Goal: Task Accomplishment & Management: Manage account settings

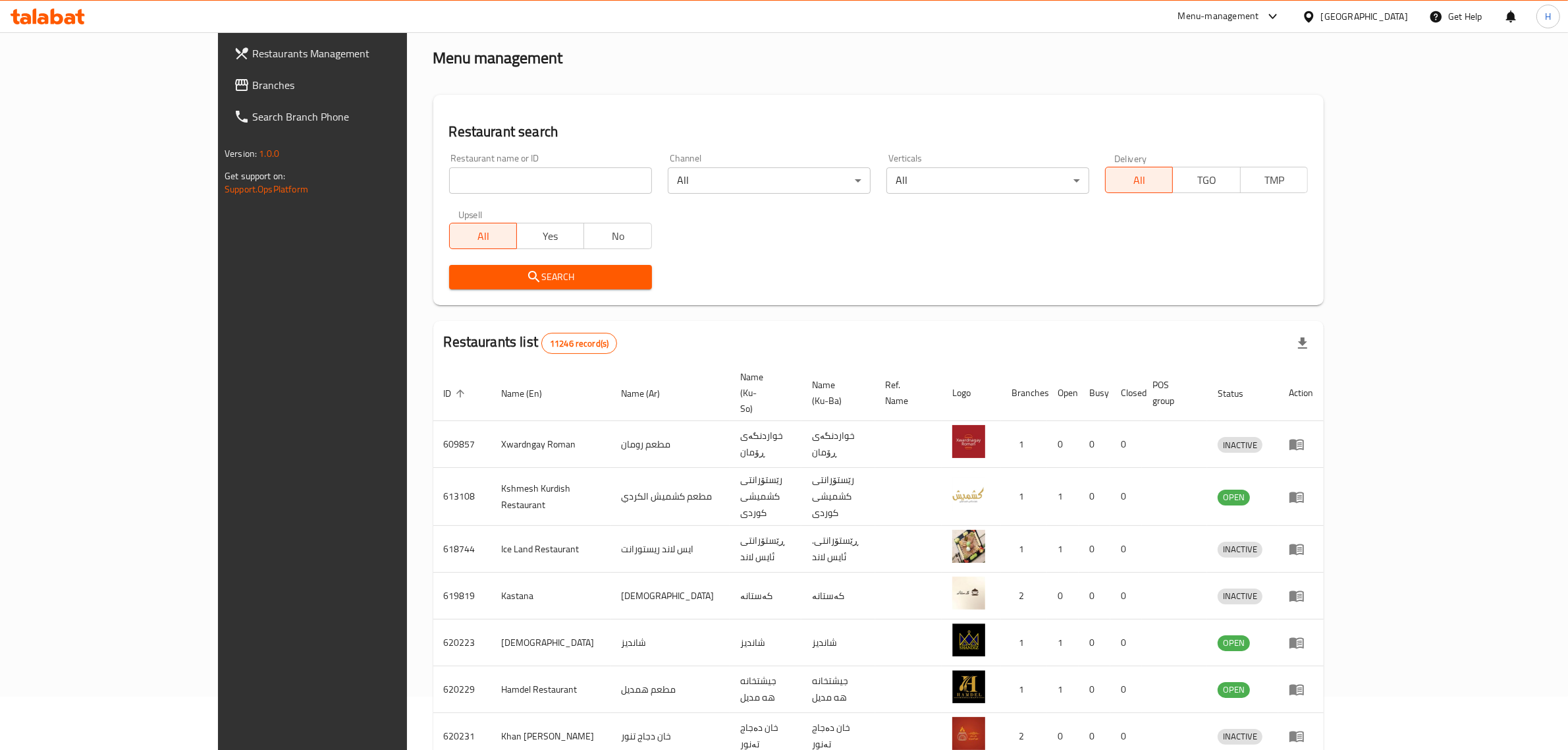
scroll to position [82, 0]
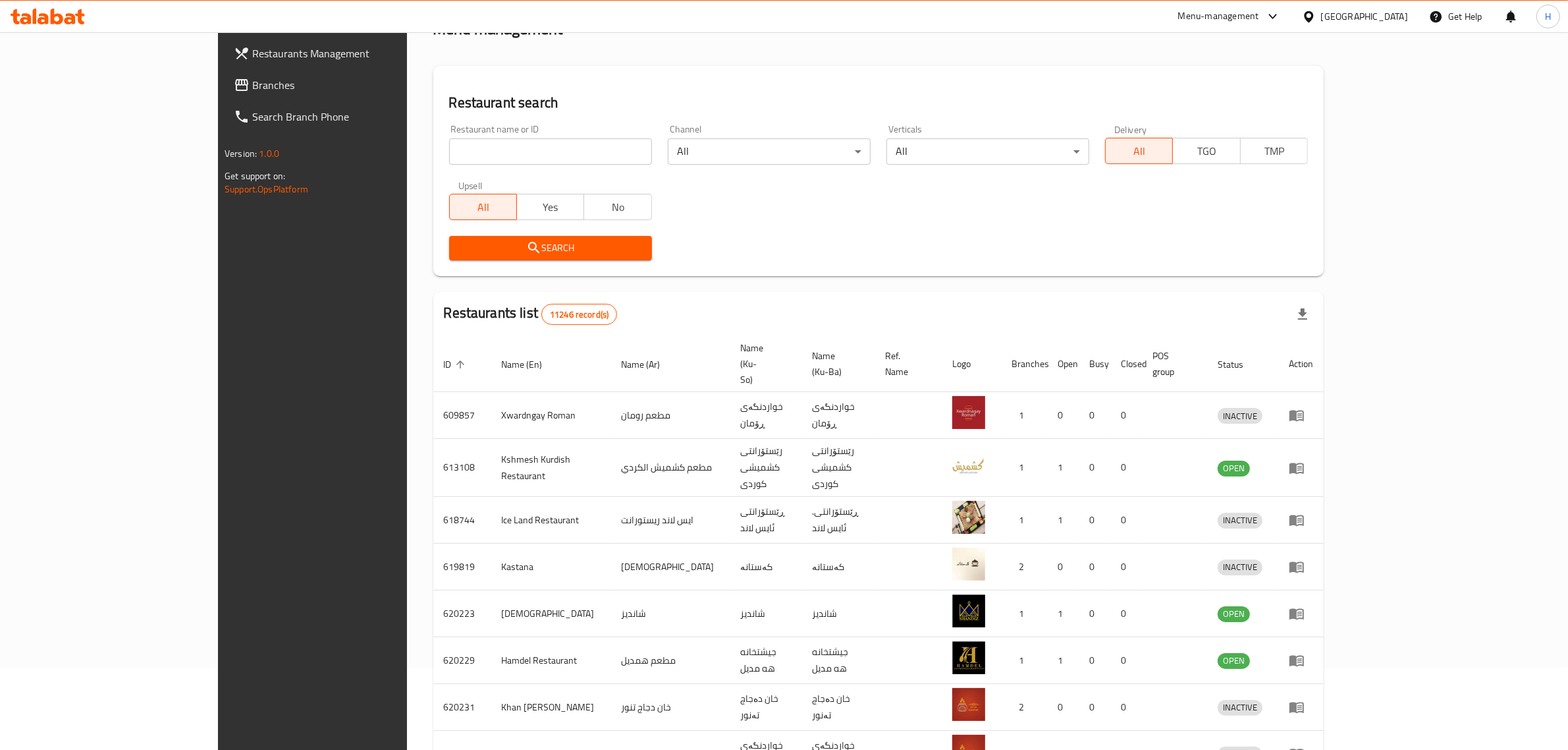
drag, startPoint x: 527, startPoint y: 183, endPoint x: 516, endPoint y: 162, distance: 23.7
click at [522, 171] on div "Restaurant name or ID Restaurant name or ID Channel All ​ Verticals All ​ Deliv…" at bounding box center [878, 192] width 874 height 152
click at [516, 162] on input "search" at bounding box center [550, 152] width 203 height 26
type input "[PERSON_NAME]"
click button "Search" at bounding box center [550, 248] width 203 height 25
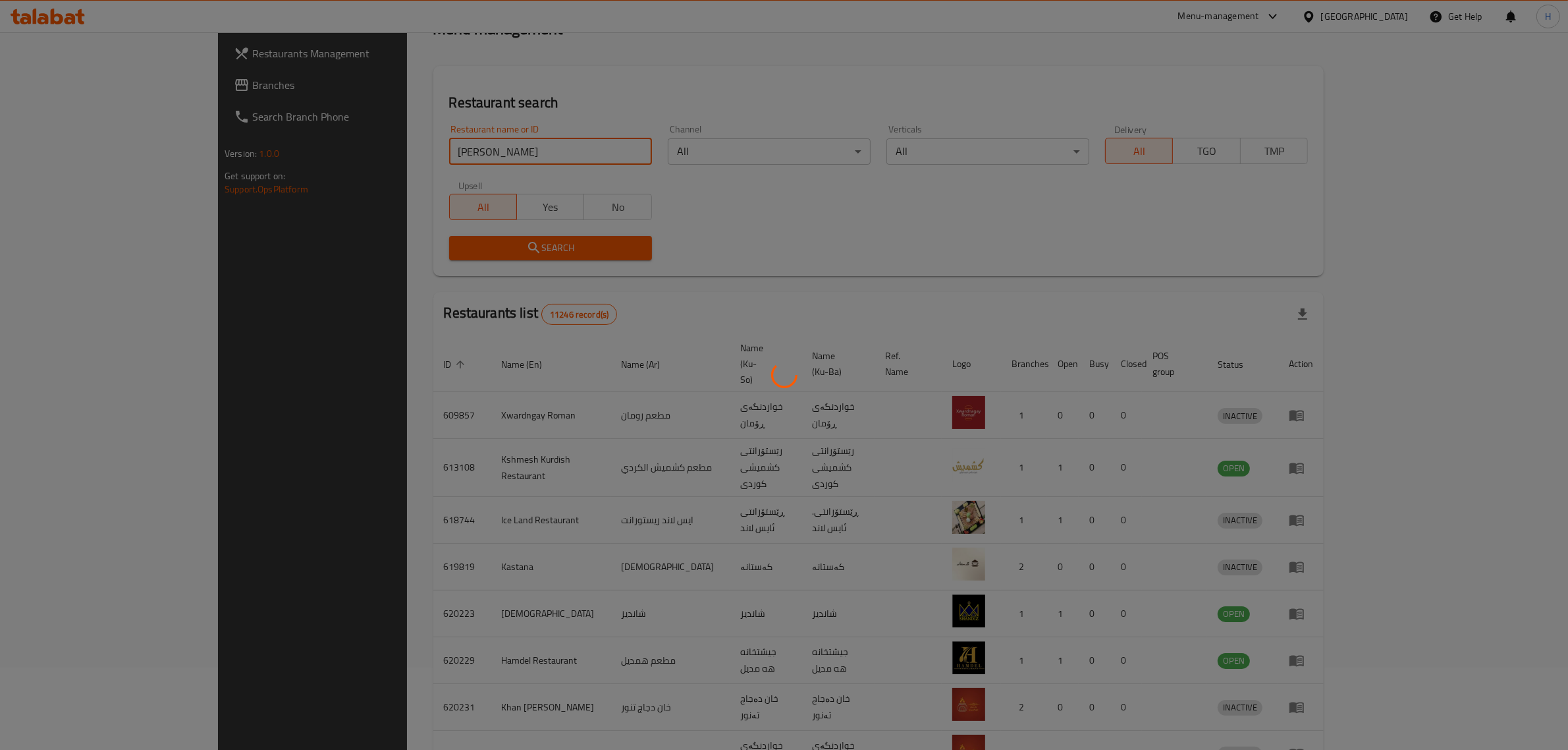
scroll to position [0, 0]
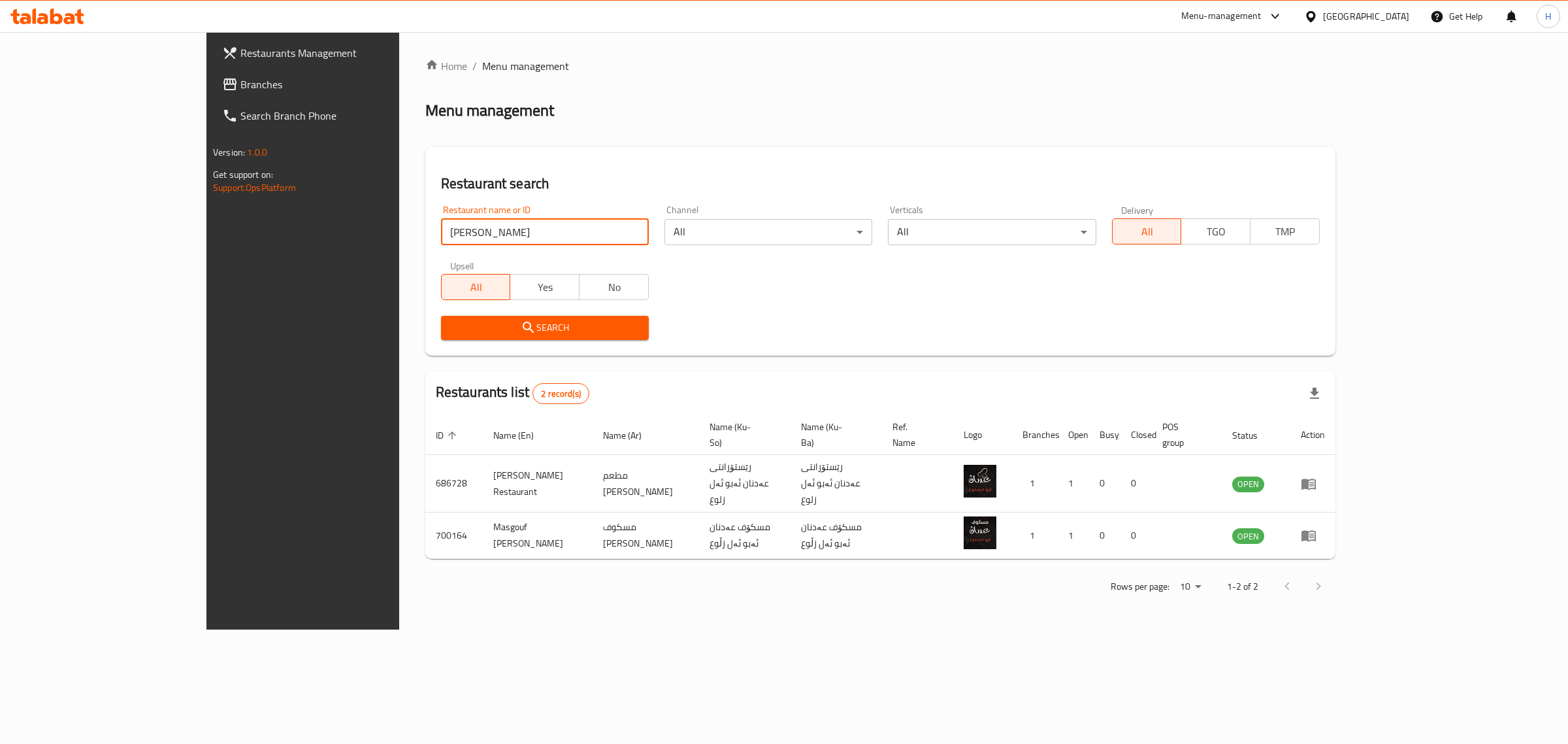
click at [688, 355] on div "Home / Menu management Menu management Restaurant search Restaurant name or ID …" at bounding box center [880, 330] width 910 height 545
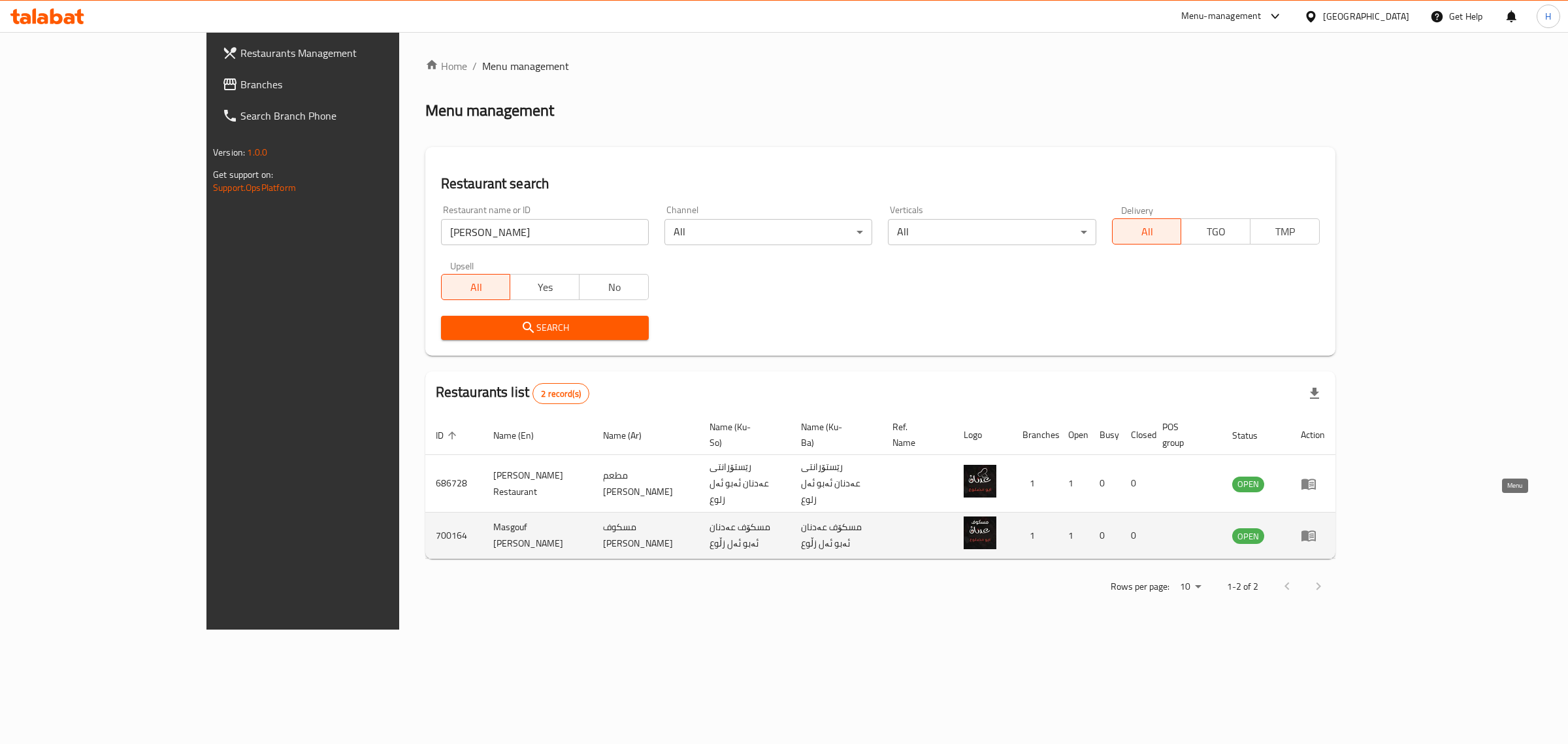
click at [1325, 527] on link "enhanced table" at bounding box center [1313, 535] width 25 height 16
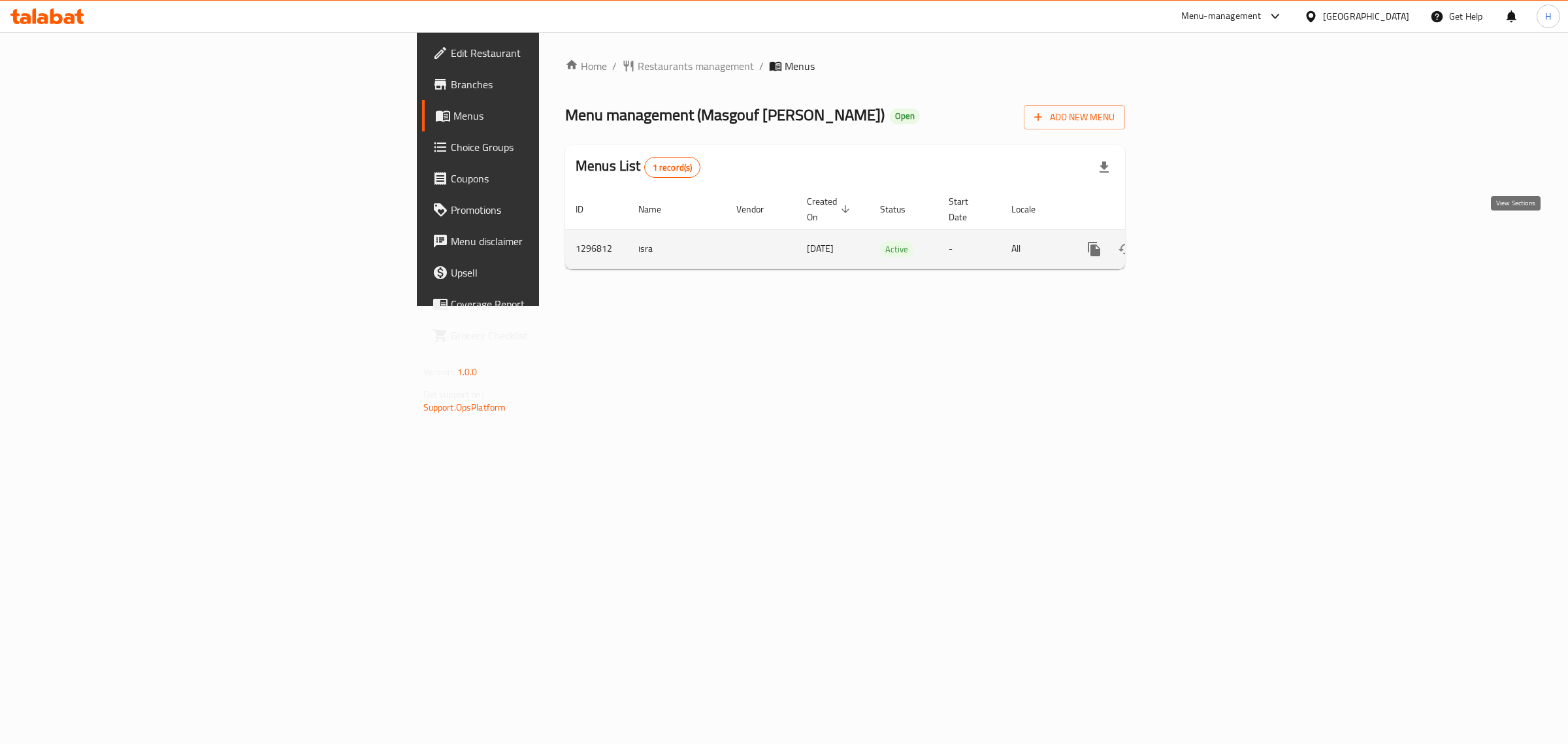
click at [1197, 241] on icon "enhanced table" at bounding box center [1188, 249] width 16 height 16
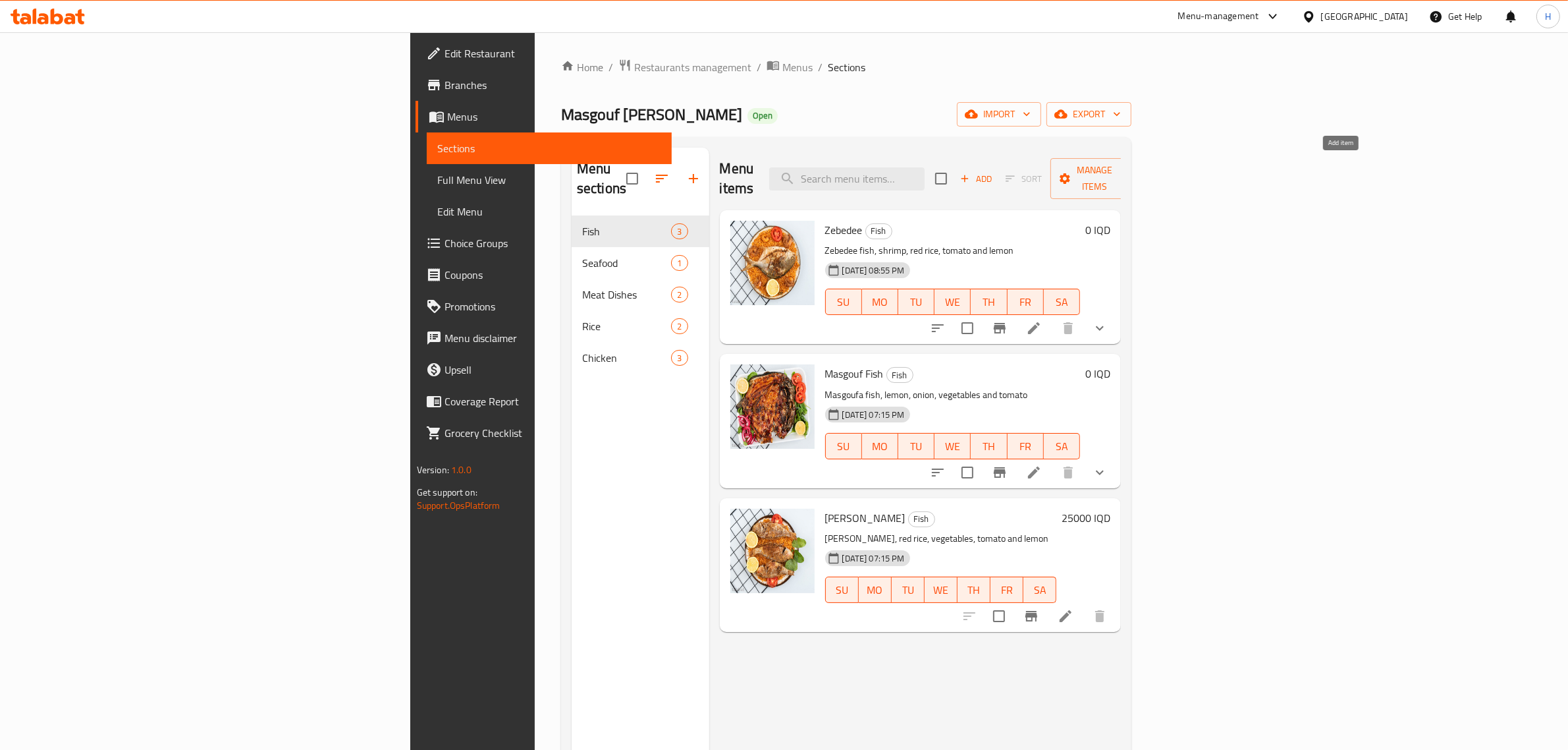
click at [994, 176] on span "Add" at bounding box center [976, 179] width 35 height 15
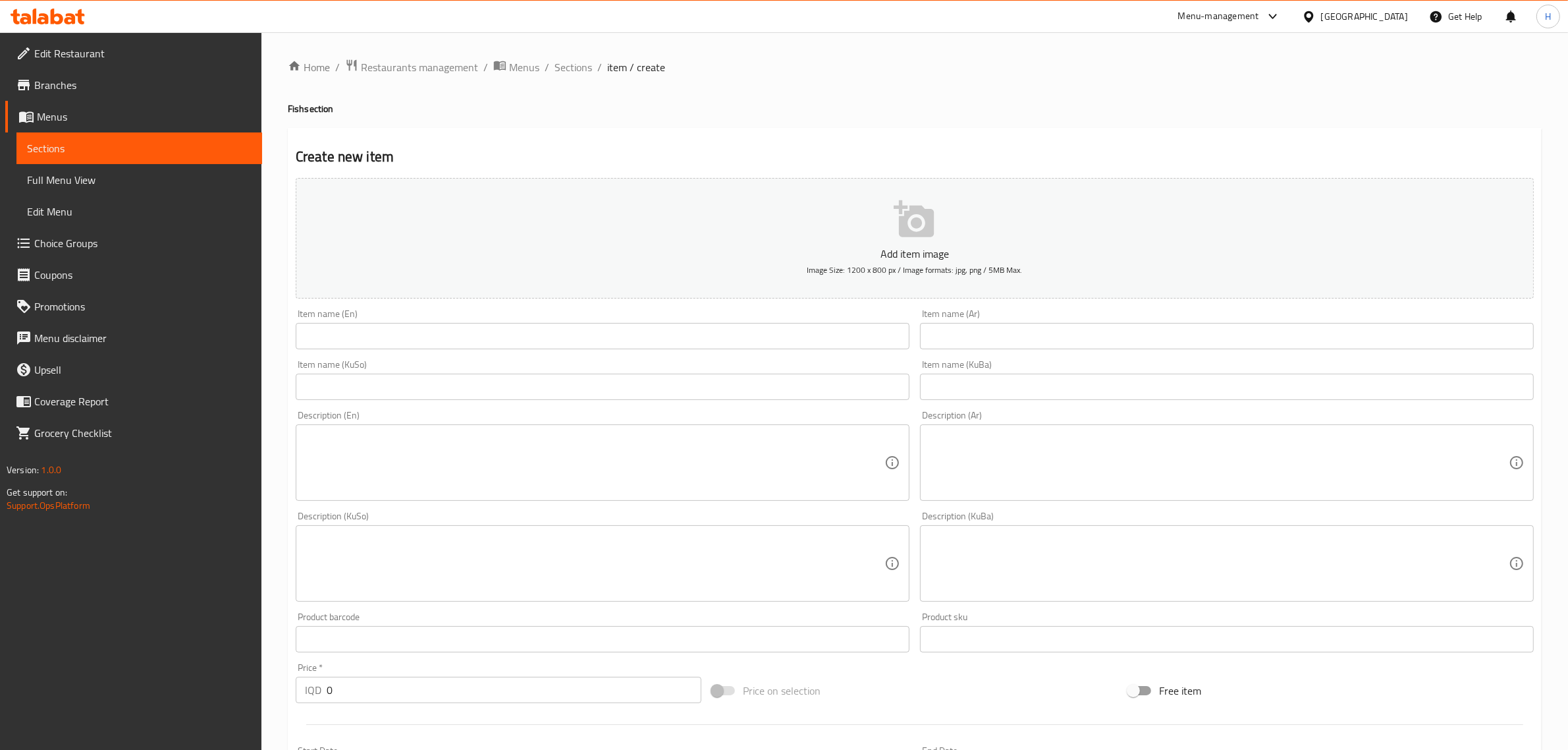
click at [452, 335] on input "text" at bounding box center [602, 336] width 614 height 26
click at [1032, 335] on input "text" at bounding box center [1227, 336] width 614 height 26
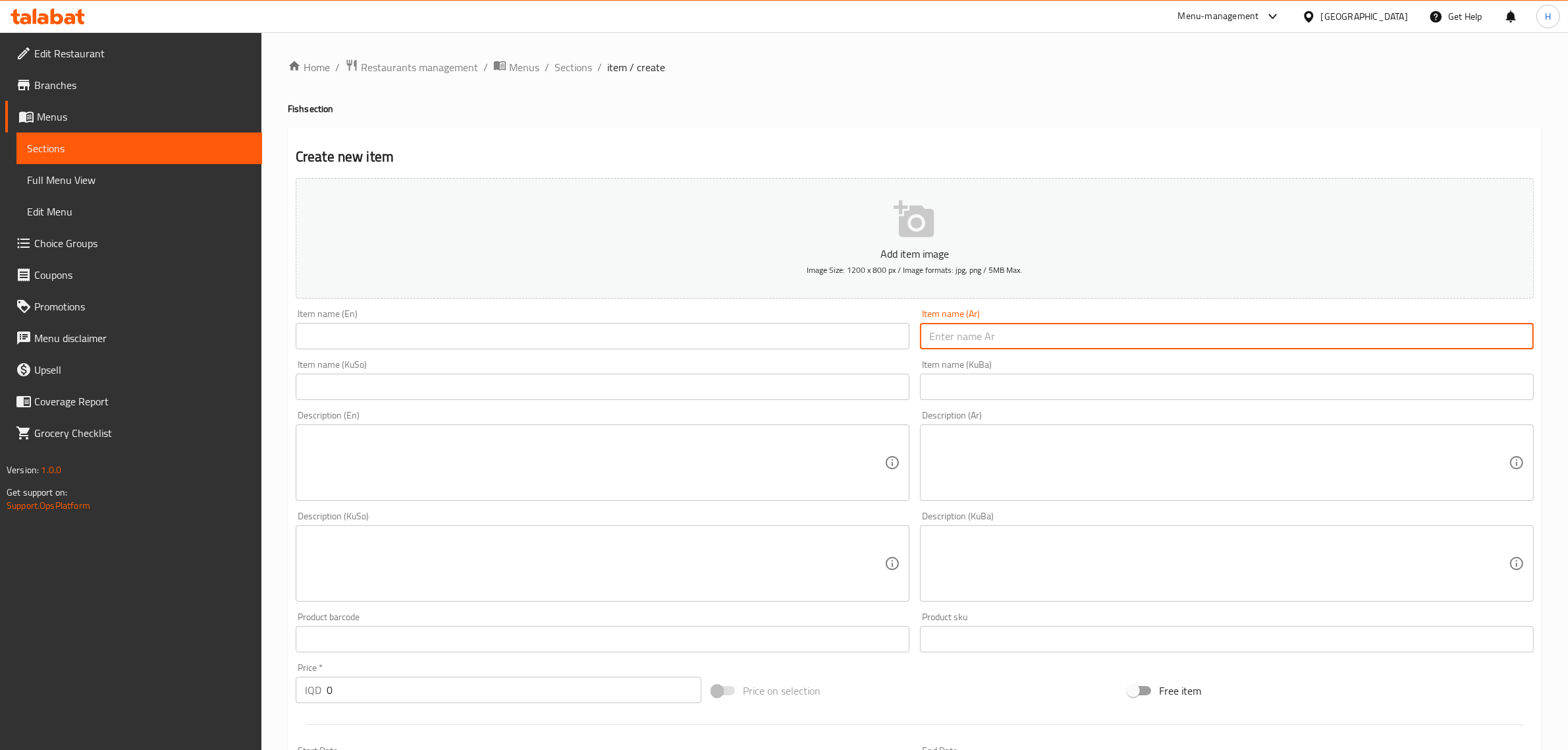
paste input "مطبك سمج"
type input "مطبك سمج"
click at [789, 333] on input "text" at bounding box center [602, 336] width 614 height 26
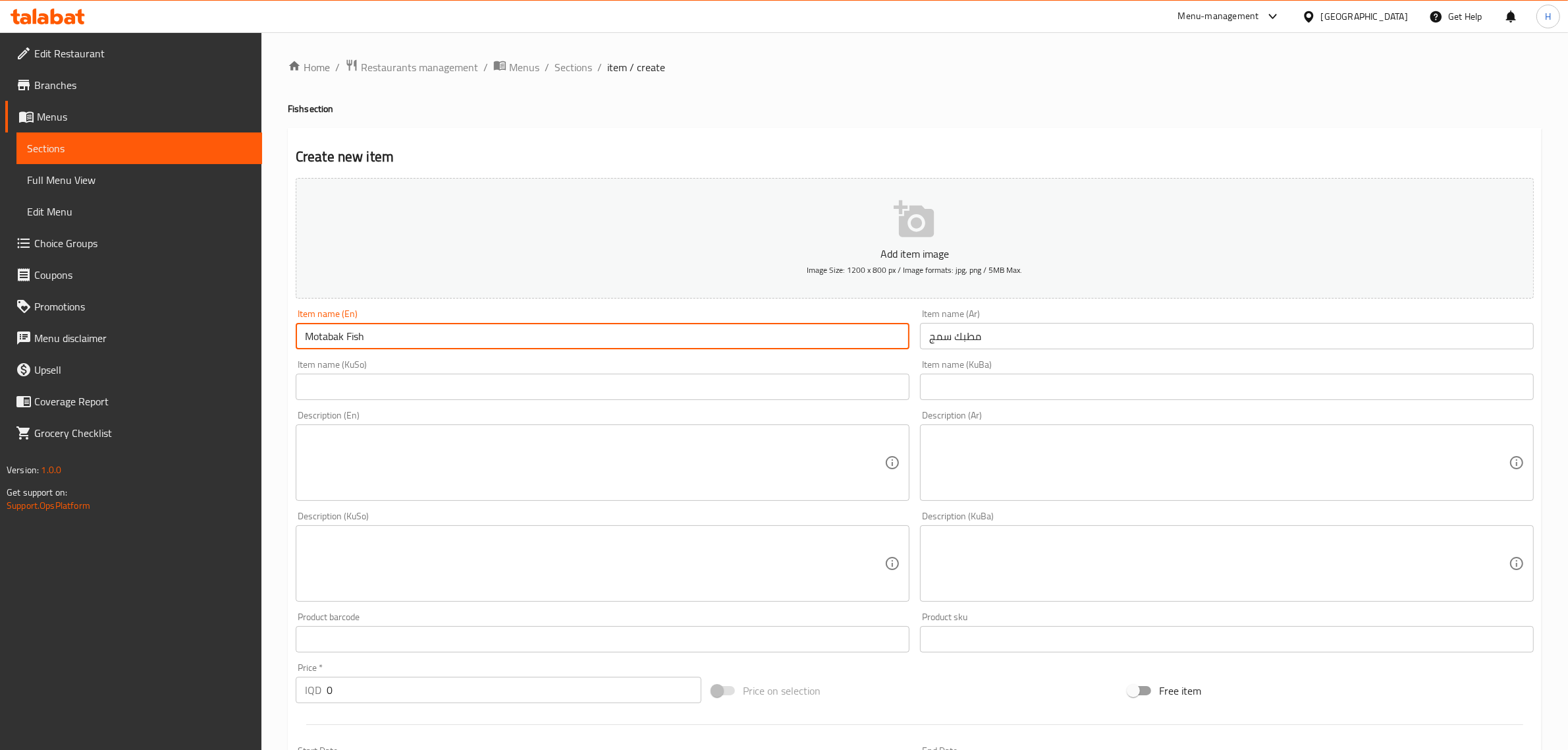
type input "Motabak Fish"
click at [973, 321] on div "Item name (Ar) مطبك سمج Item name (Ar)" at bounding box center [1227, 329] width 614 height 40
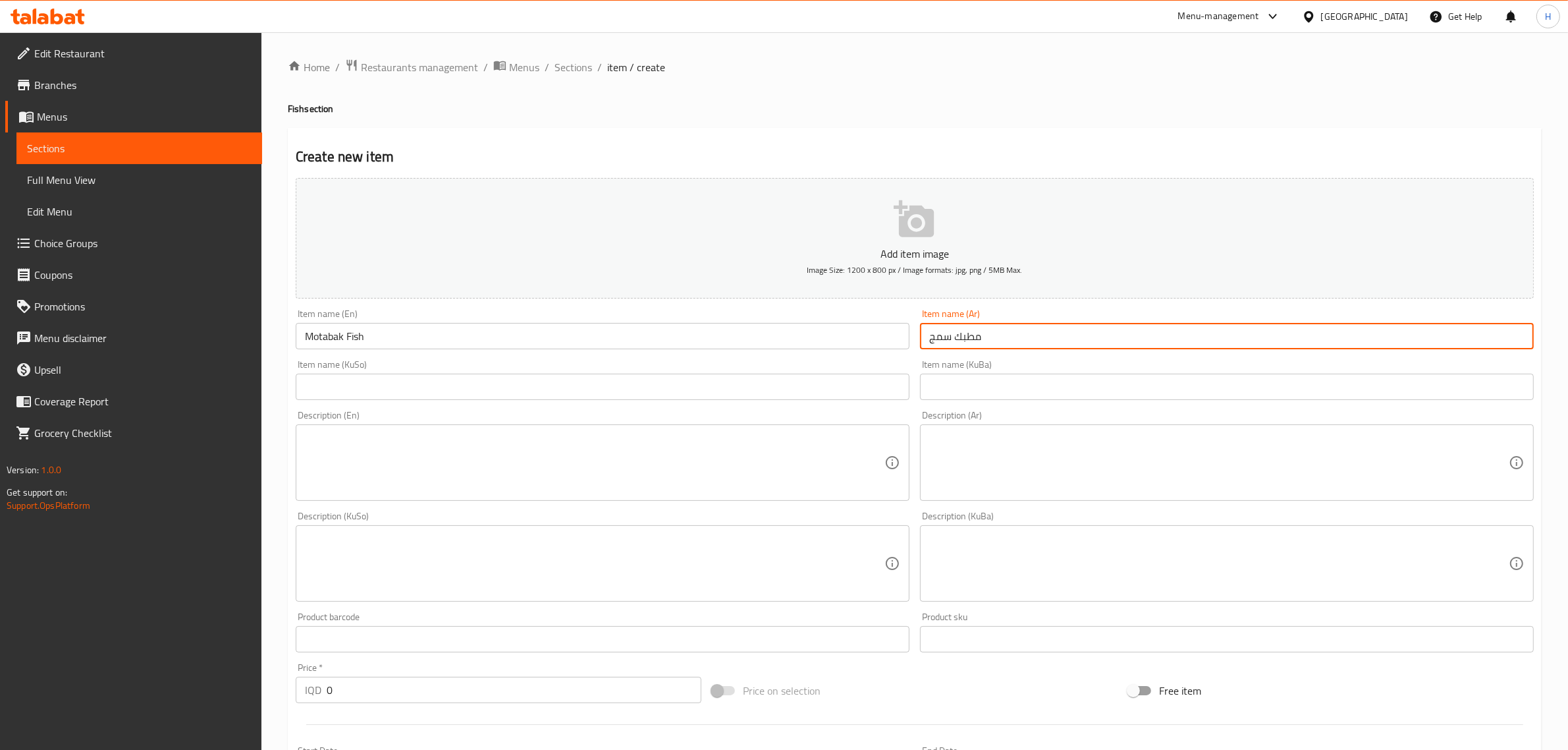
click at [973, 327] on input "مطبك سمج" at bounding box center [1227, 336] width 614 height 26
click at [714, 396] on input "text" at bounding box center [602, 387] width 614 height 26
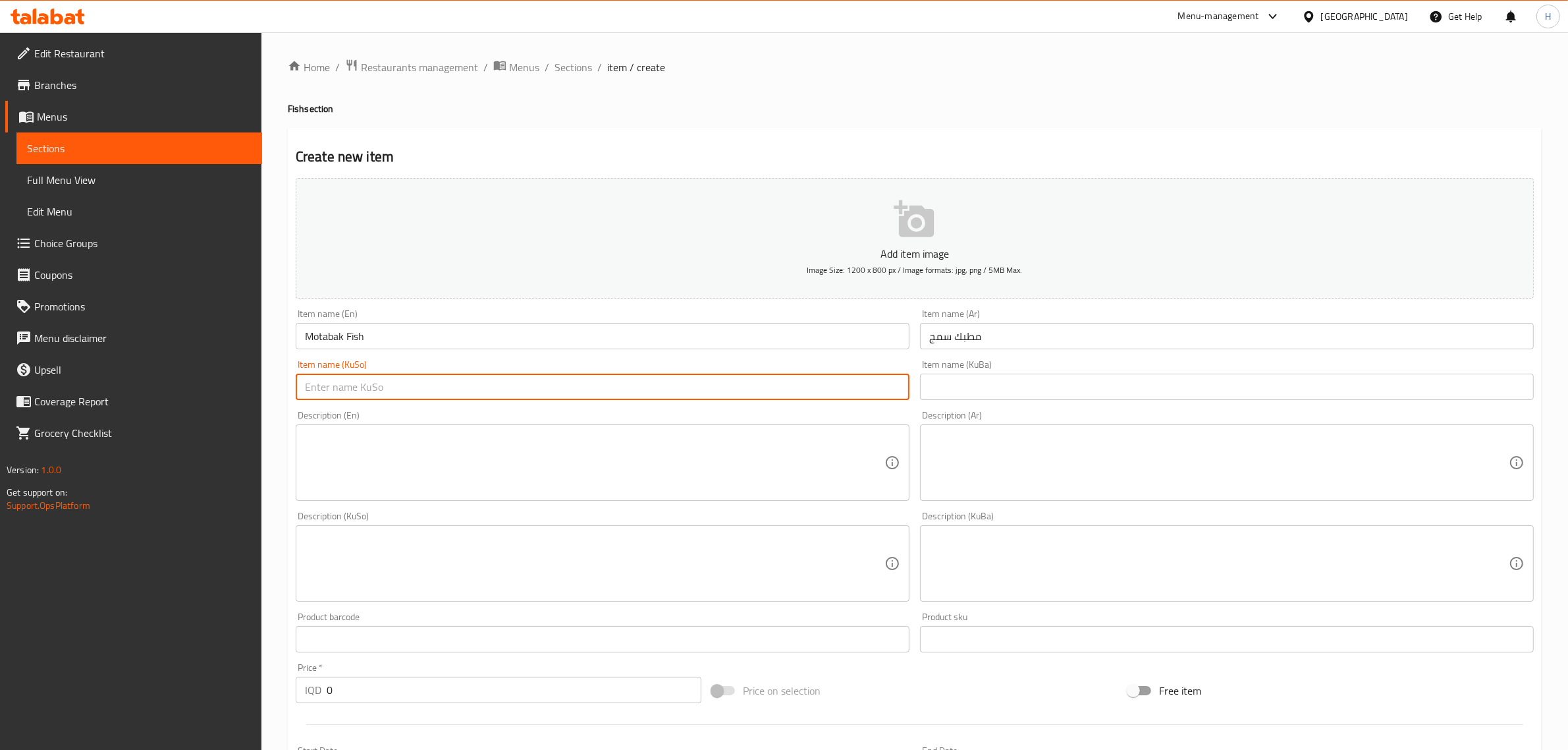
paste input "مطبك سمج"
type input "مطبك سمج"
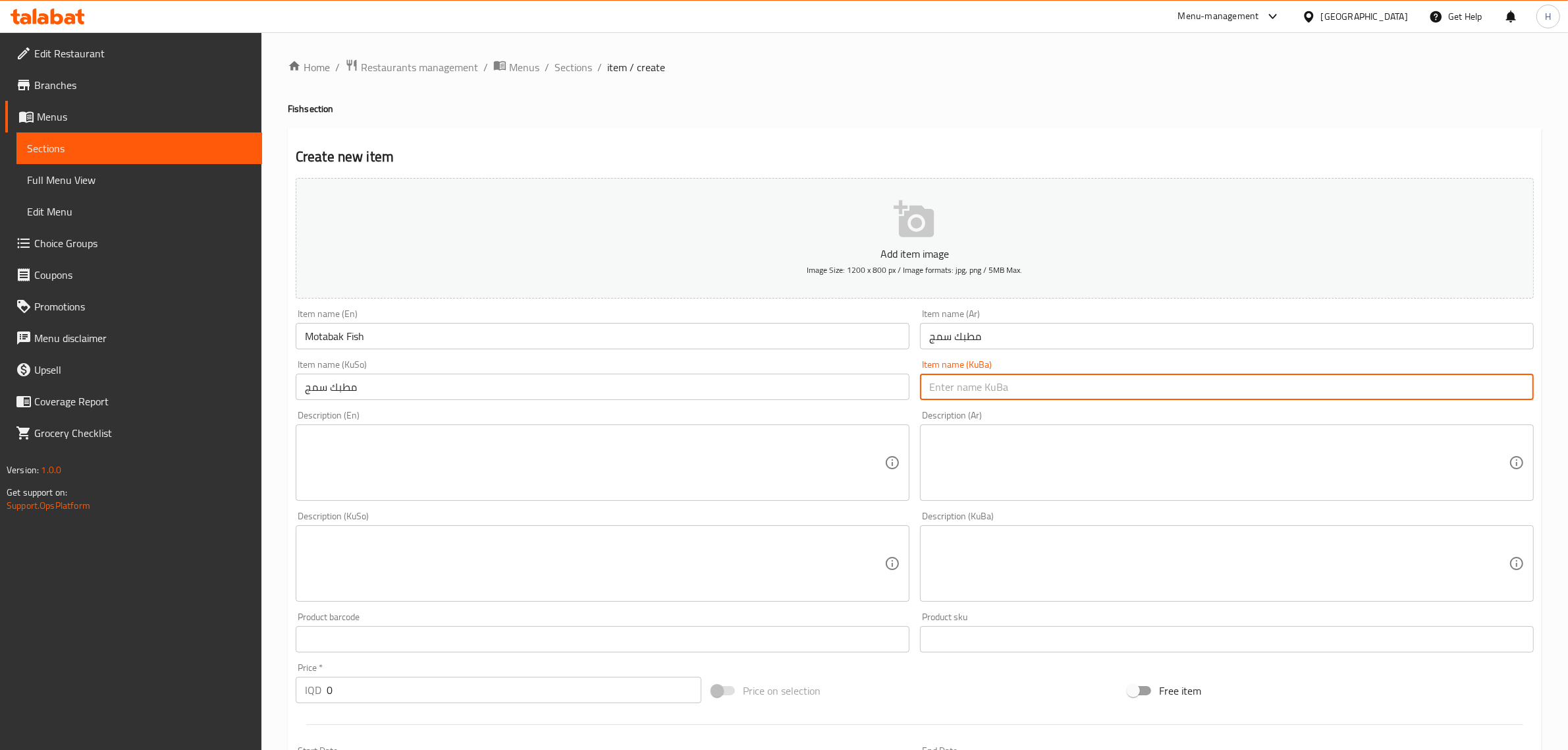
click at [957, 383] on input "text" at bounding box center [1227, 387] width 614 height 26
paste input "مطبك سمج"
type input "مطبك سمج"
click at [770, 475] on textarea at bounding box center [594, 463] width 579 height 63
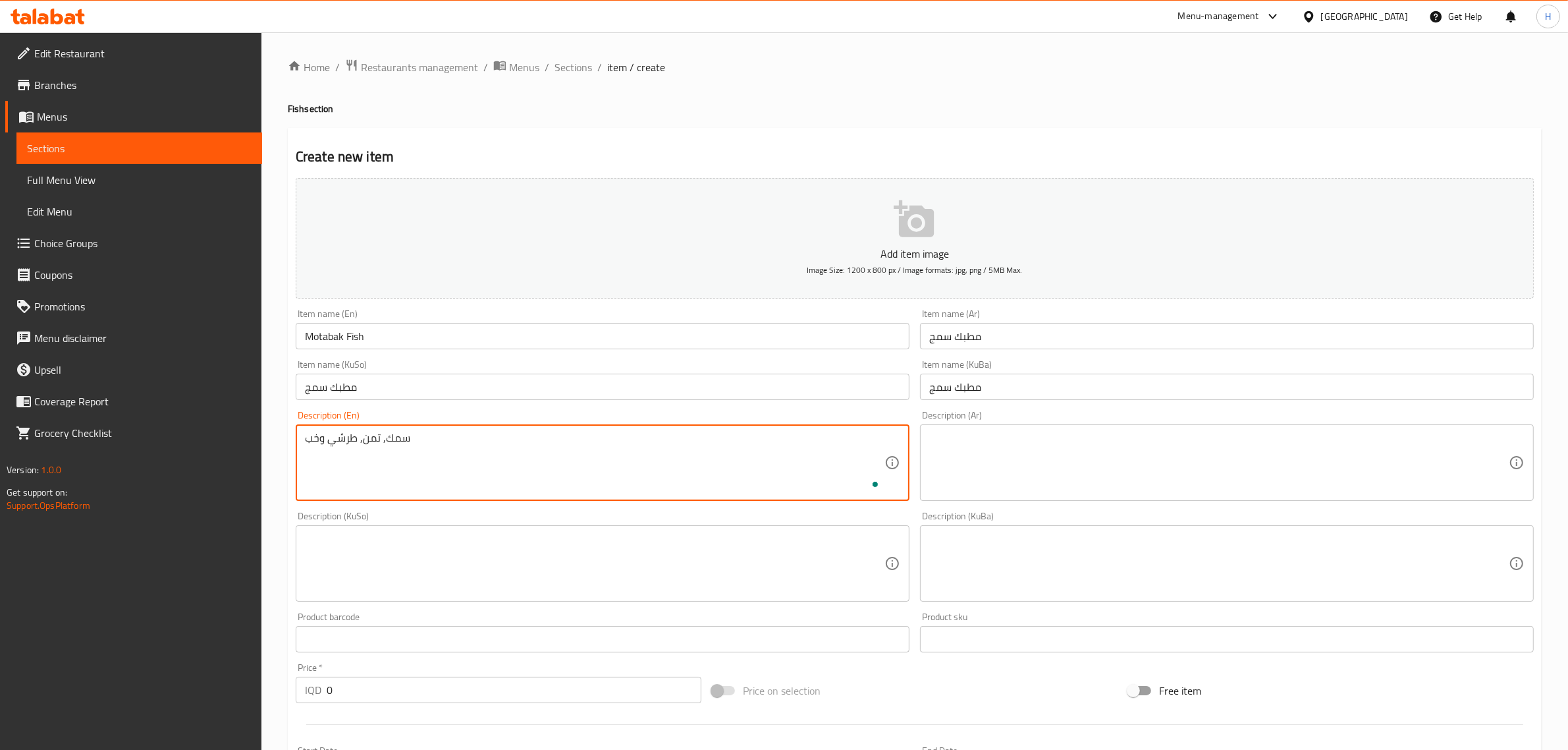
type textarea "سمك, تمن, طرشي وخبز"
click at [965, 458] on textarea at bounding box center [1219, 463] width 579 height 63
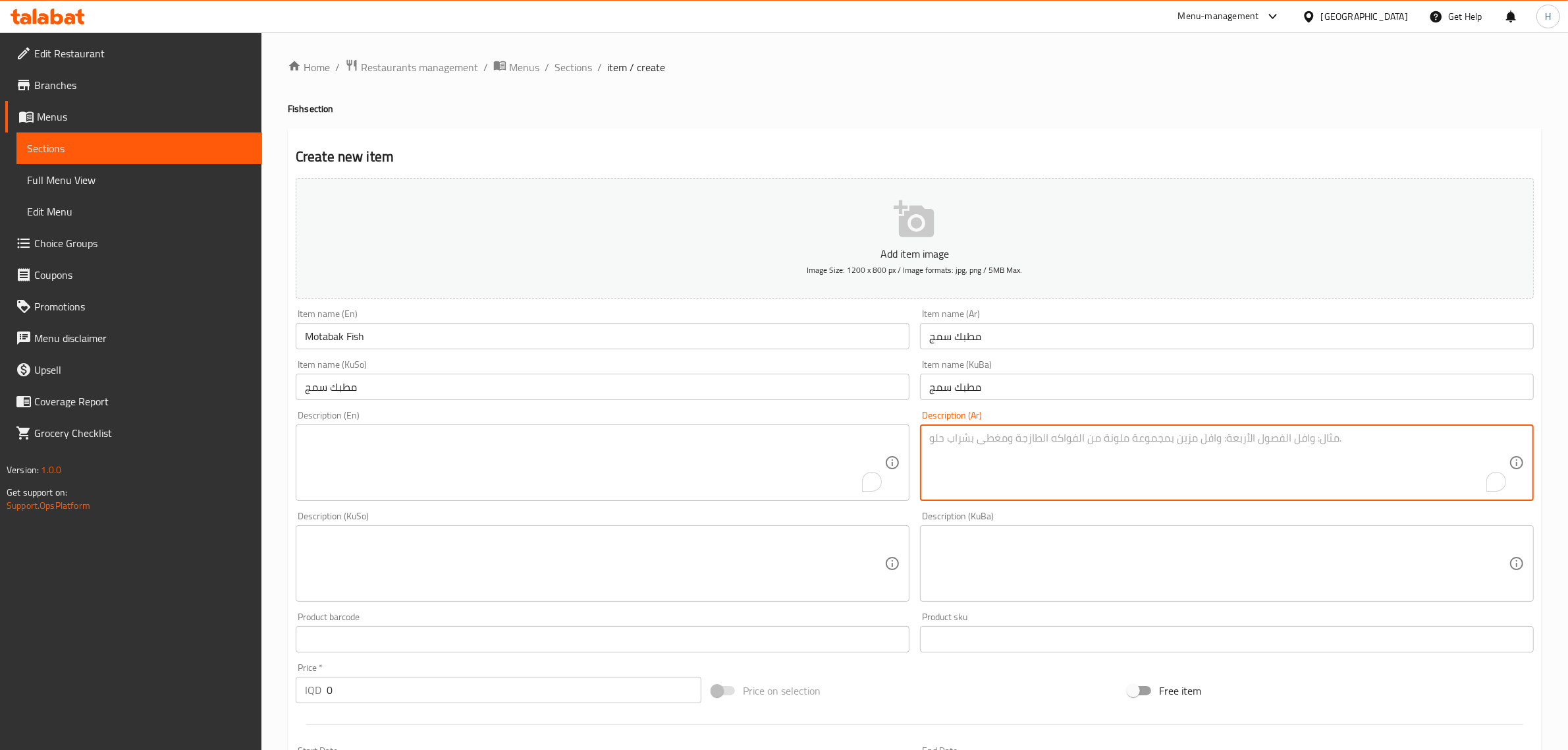
paste textarea "سمك, تمن, طرشي وخبز"
type textarea "سمك, تمن, طرشي وخبز"
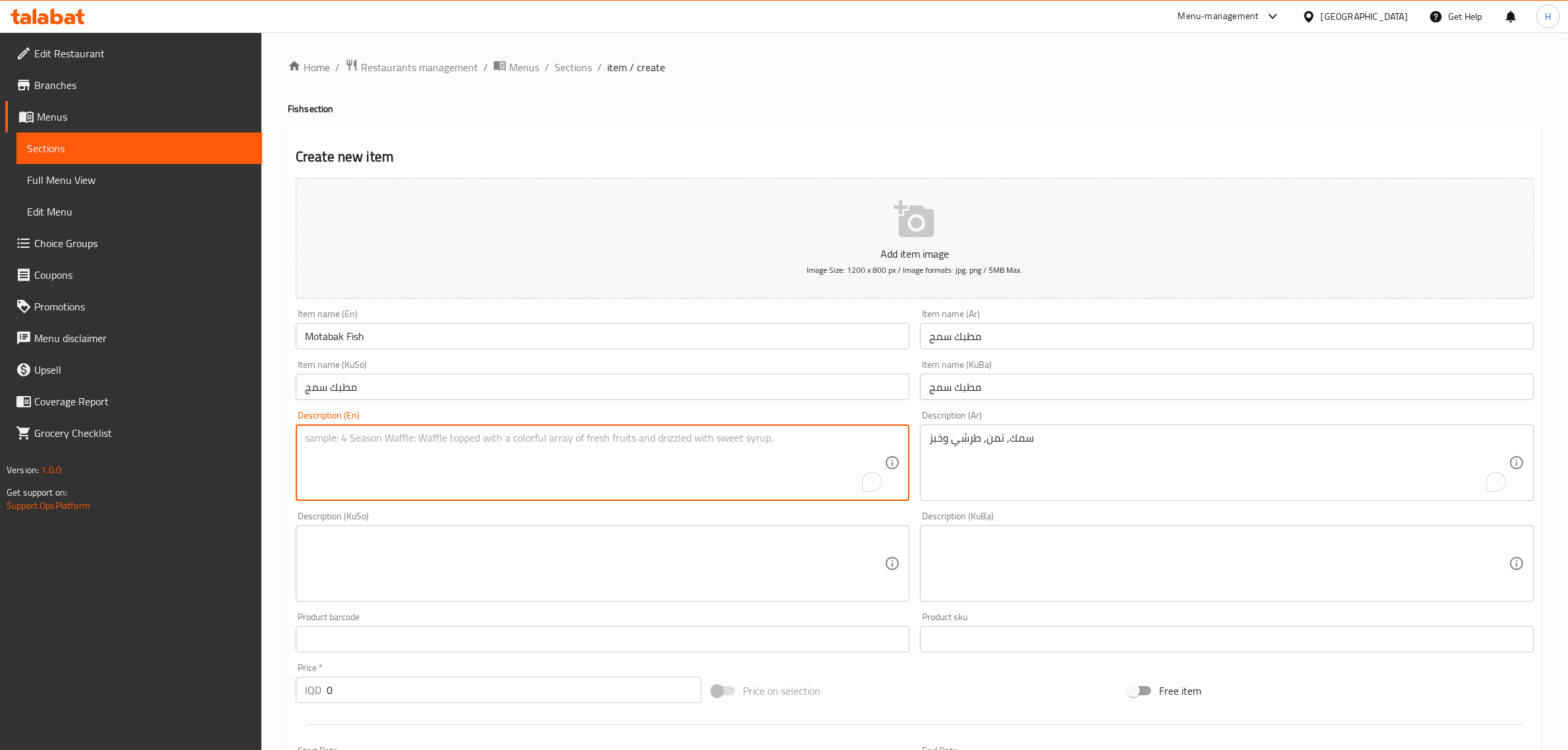
click at [650, 462] on textarea "To enrich screen reader interactions, please activate Accessibility in Grammarl…" at bounding box center [594, 463] width 579 height 63
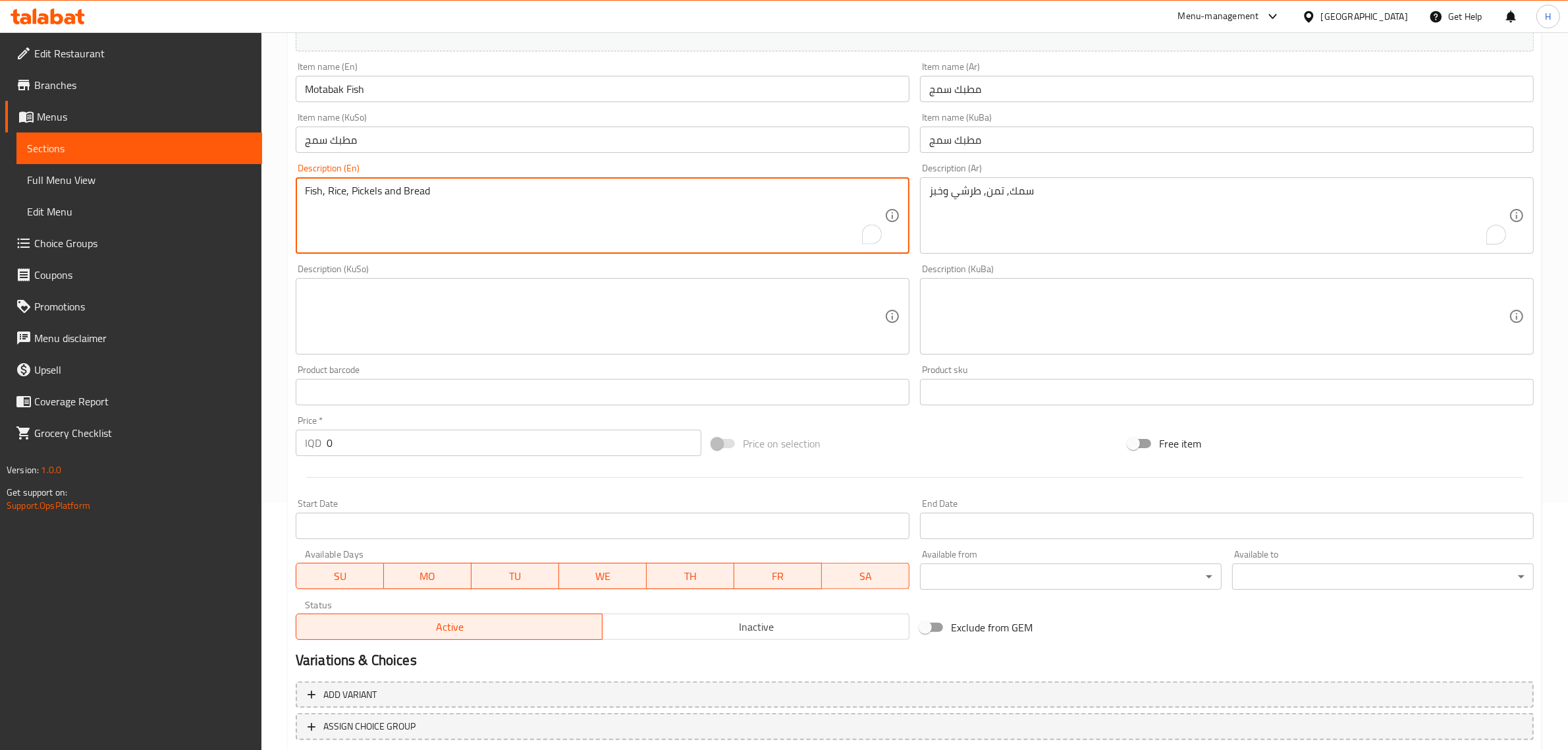
type textarea "Fish, Rice, Pickels and Bread"
click at [506, 430] on input "0" at bounding box center [513, 443] width 375 height 26
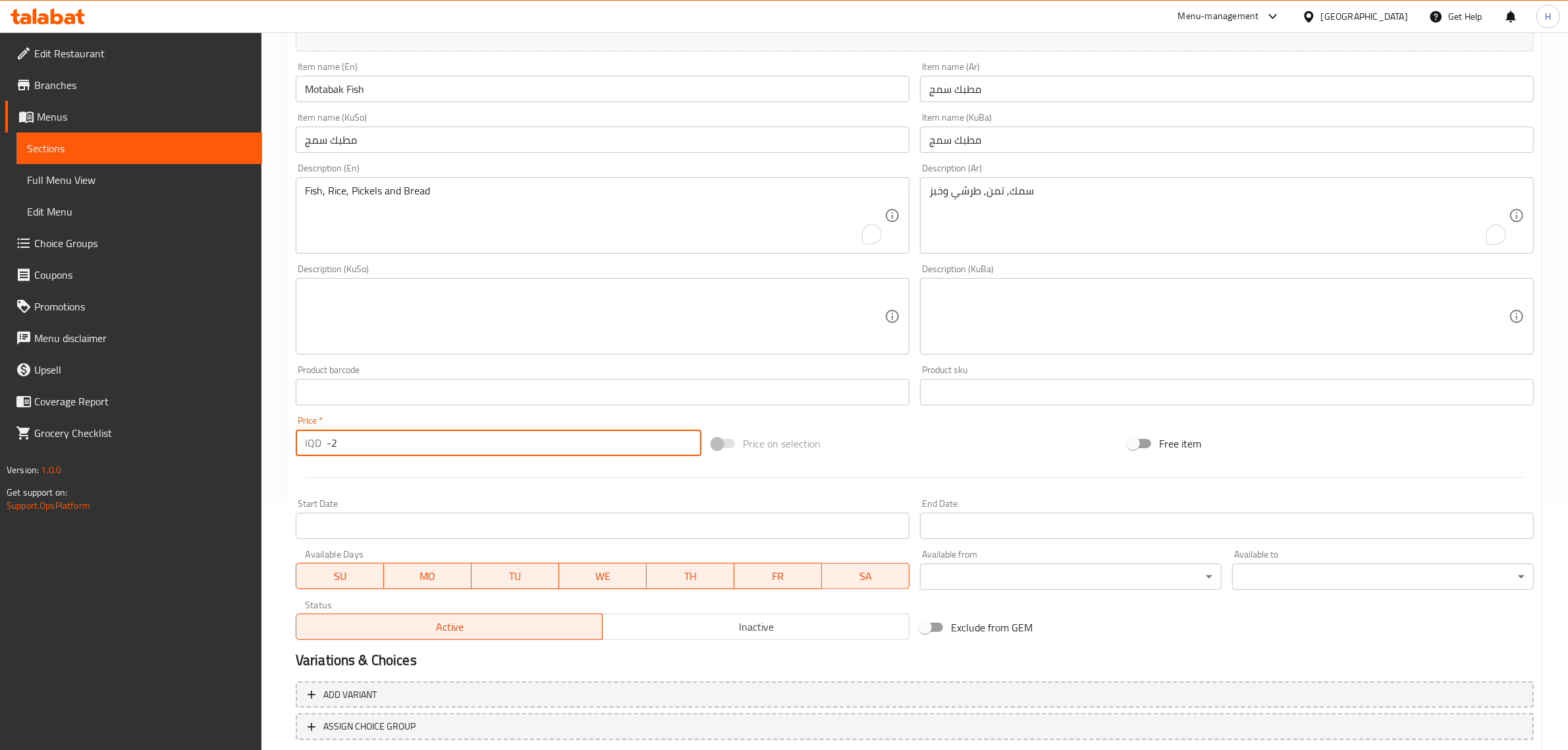
scroll to position [330, 0]
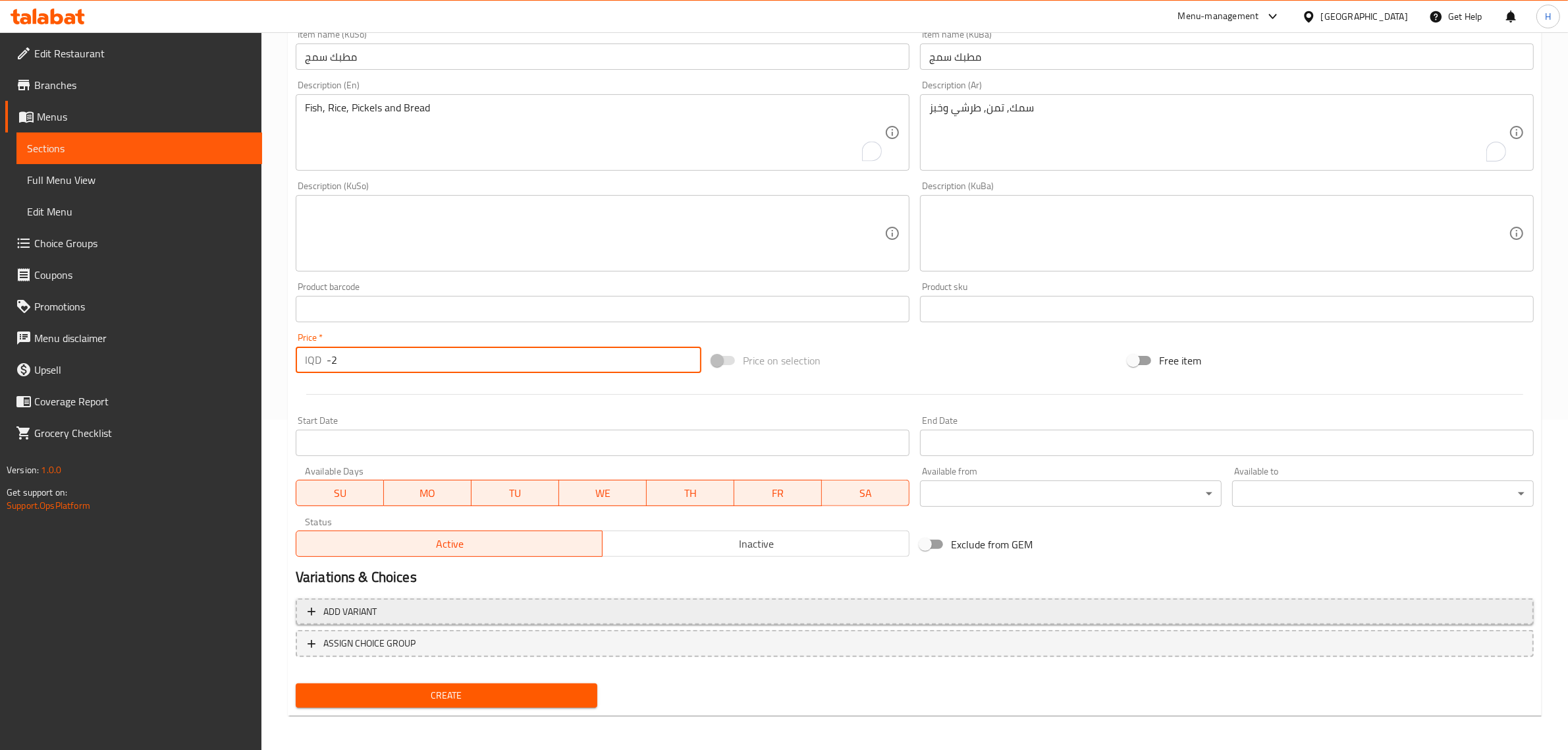
type input "-2"
click at [416, 598] on button "Add variant" at bounding box center [915, 612] width 1238 height 27
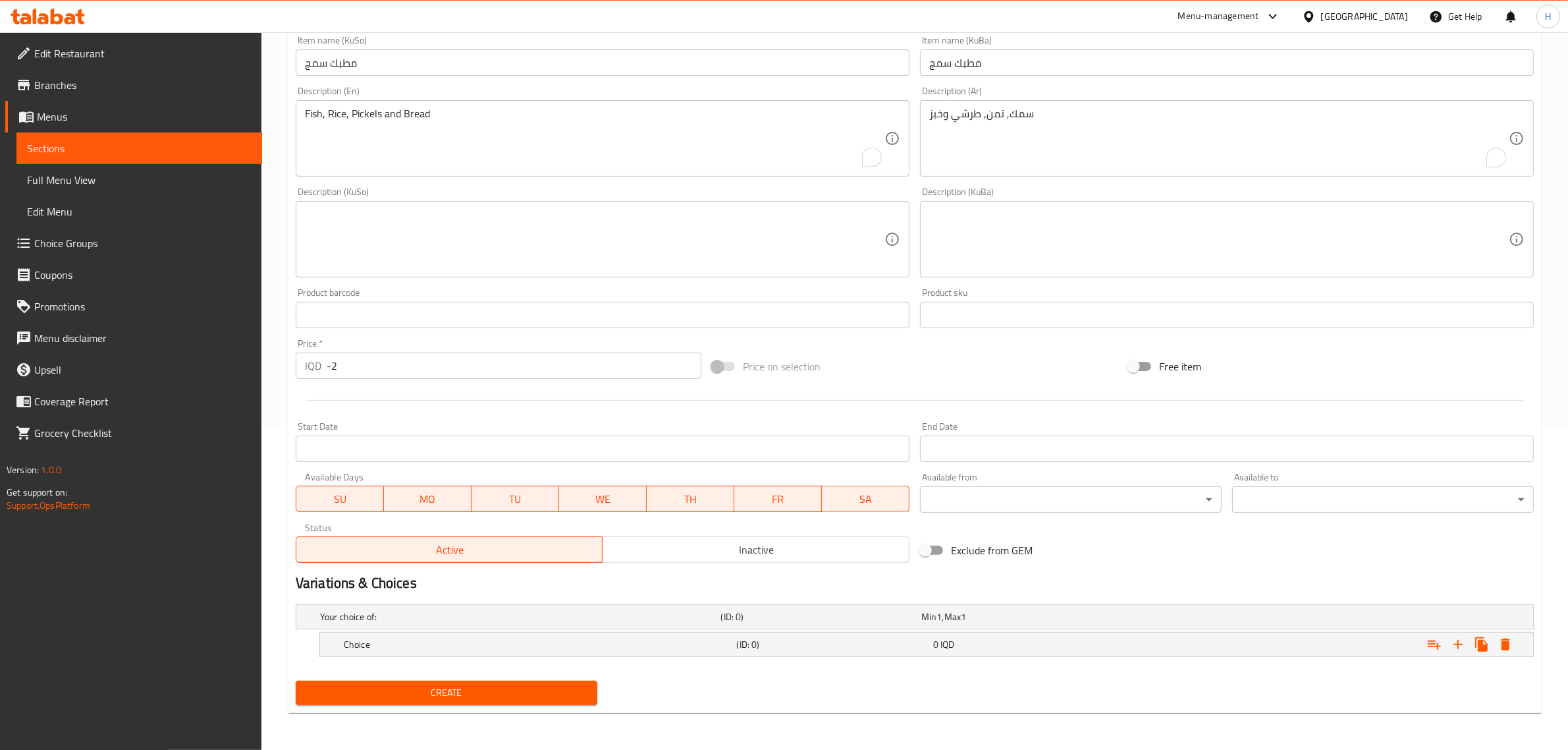
scroll to position [323, 0]
click at [747, 624] on h5 "(ID: 0)" at bounding box center [818, 617] width 195 height 13
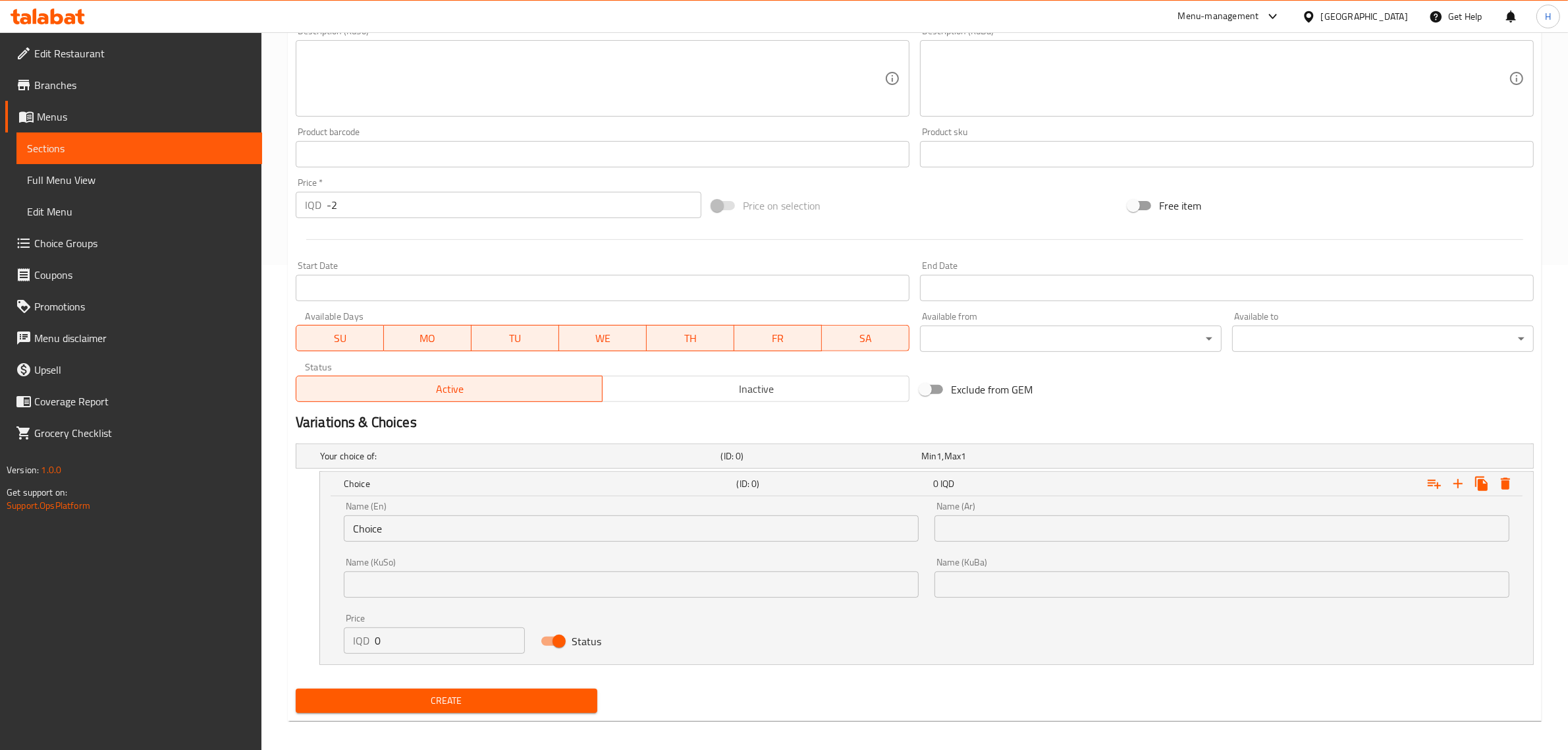
scroll to position [492, 0]
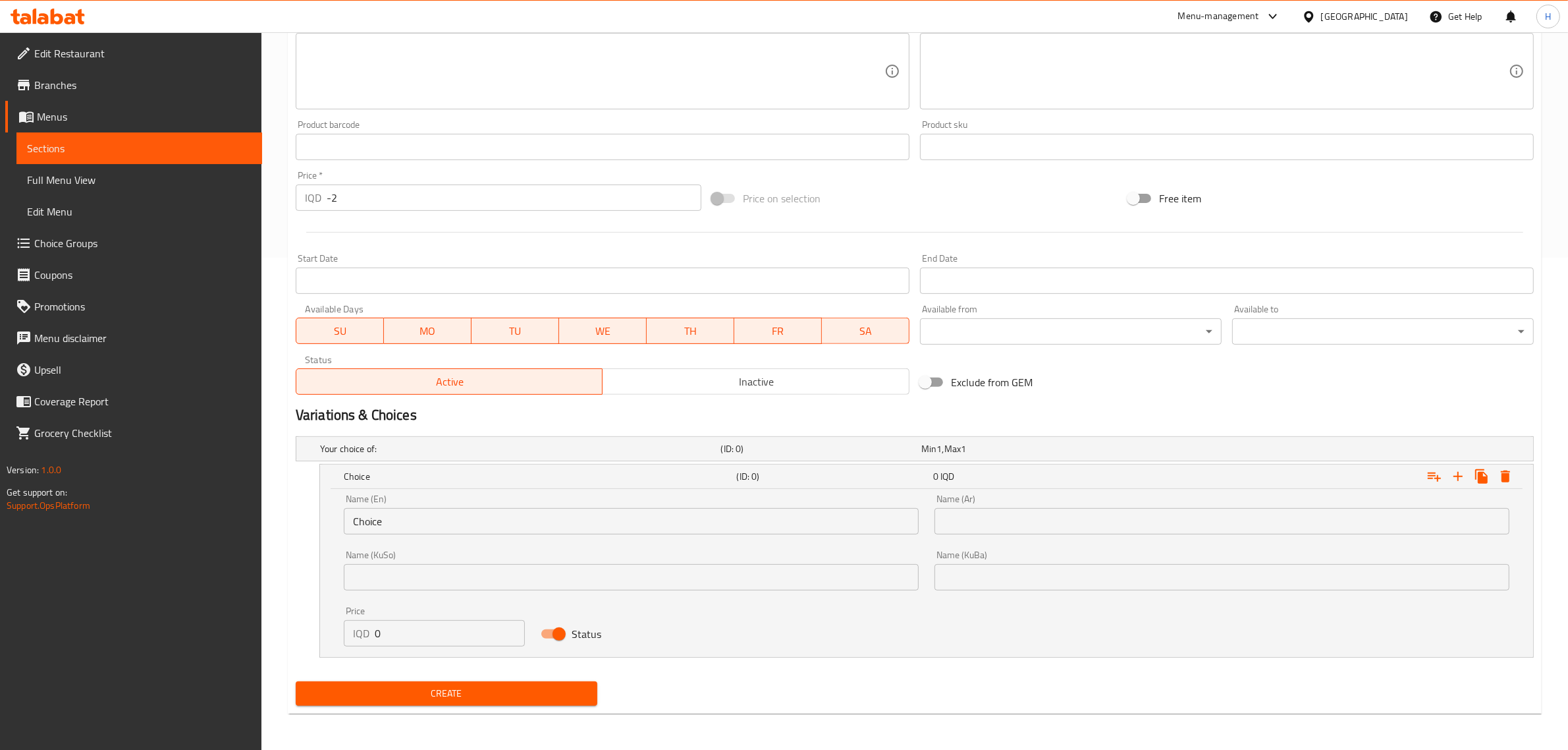
click at [412, 522] on input "Choice" at bounding box center [631, 521] width 575 height 26
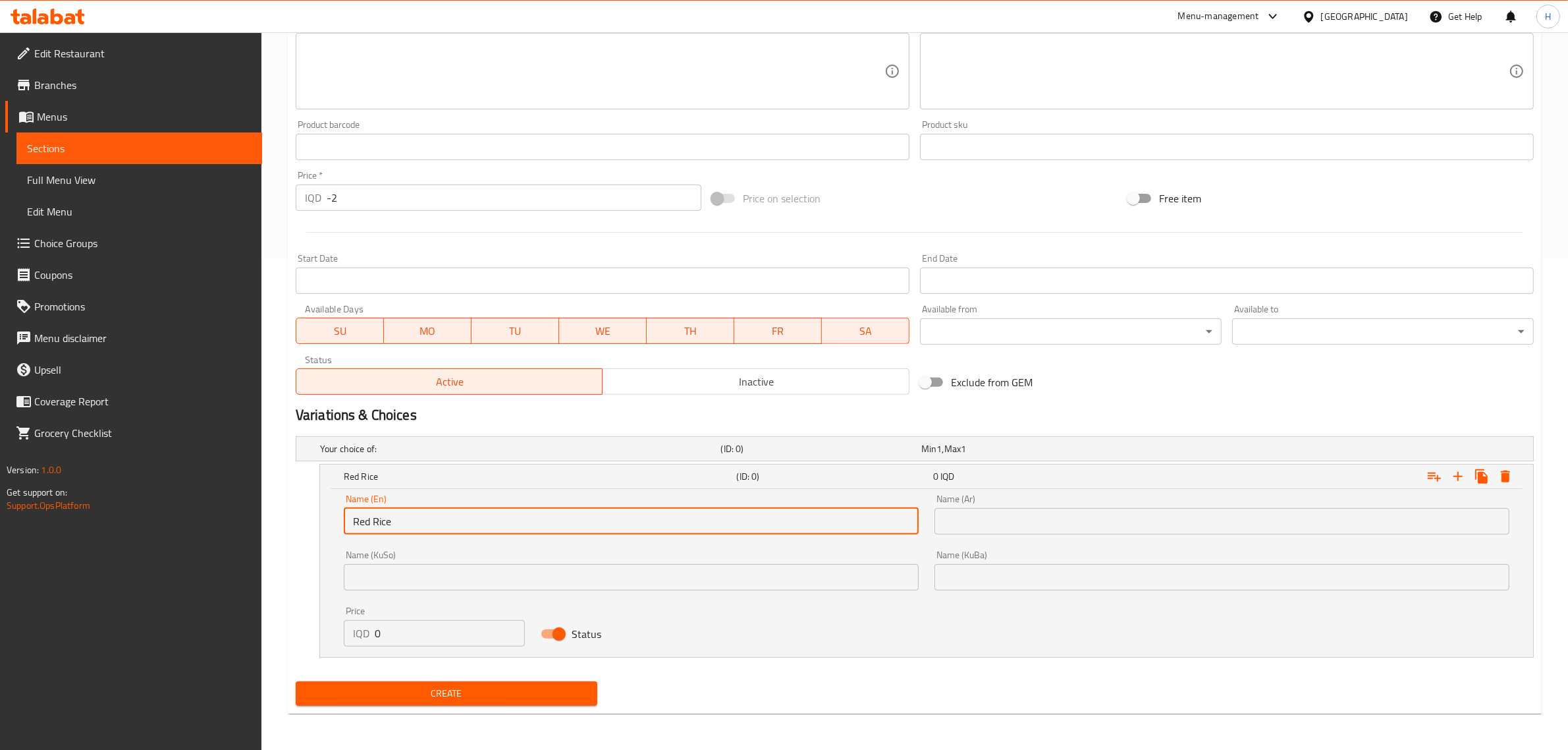
type input "Red Rice"
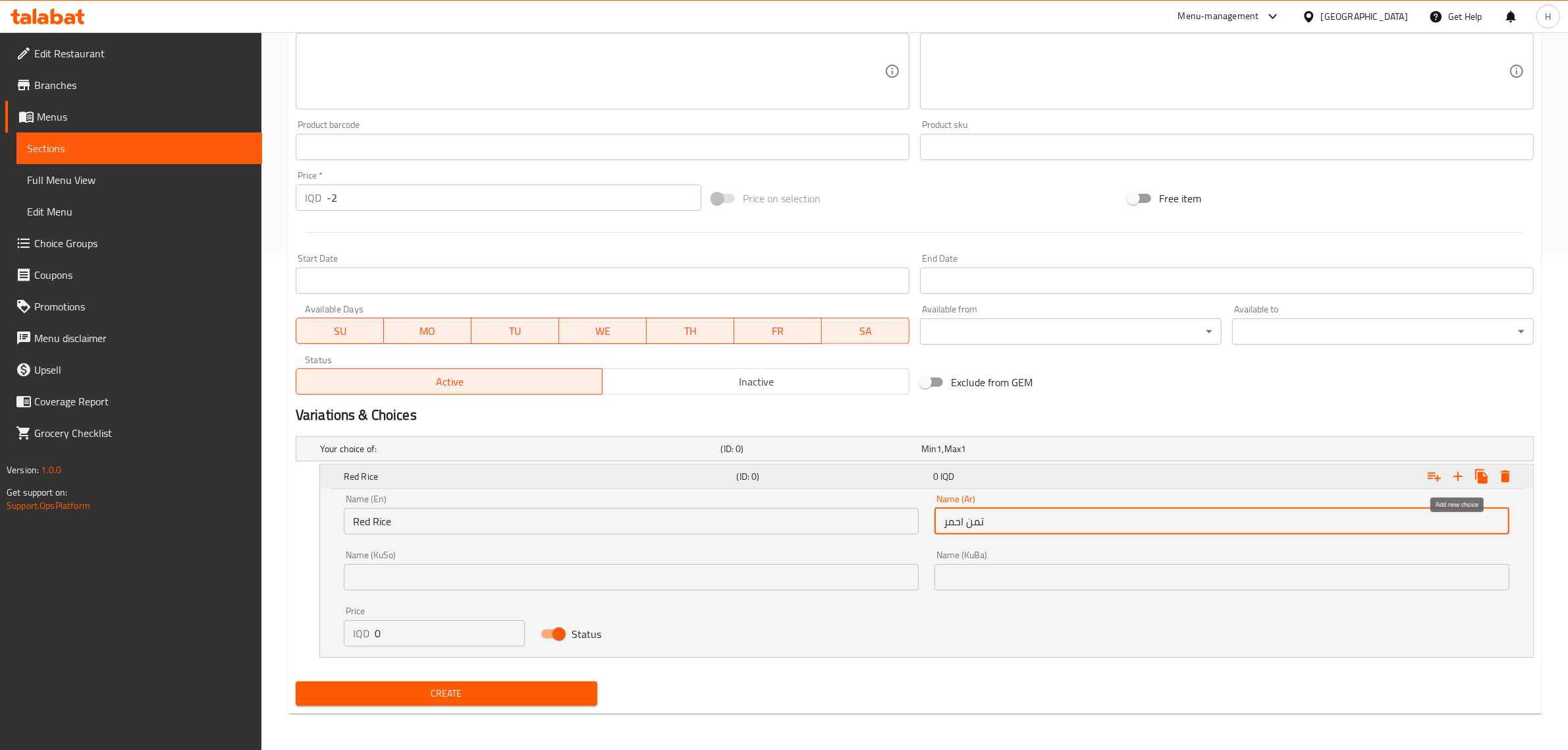
type input "تمن احمر"
click at [1454, 478] on icon "Expand" at bounding box center [1458, 476] width 16 height 16
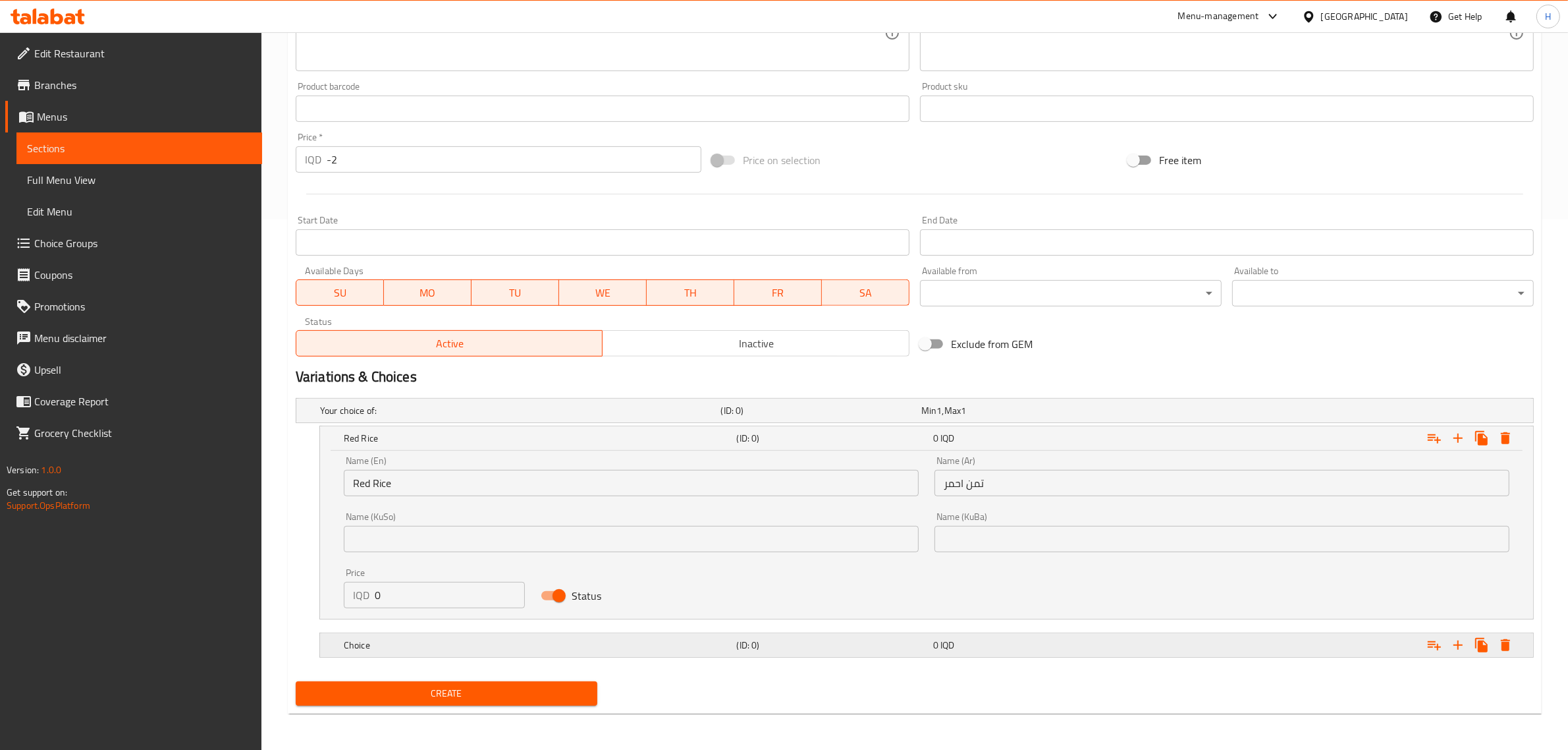
click at [442, 420] on div "Choice" at bounding box center [517, 410] width 401 height 18
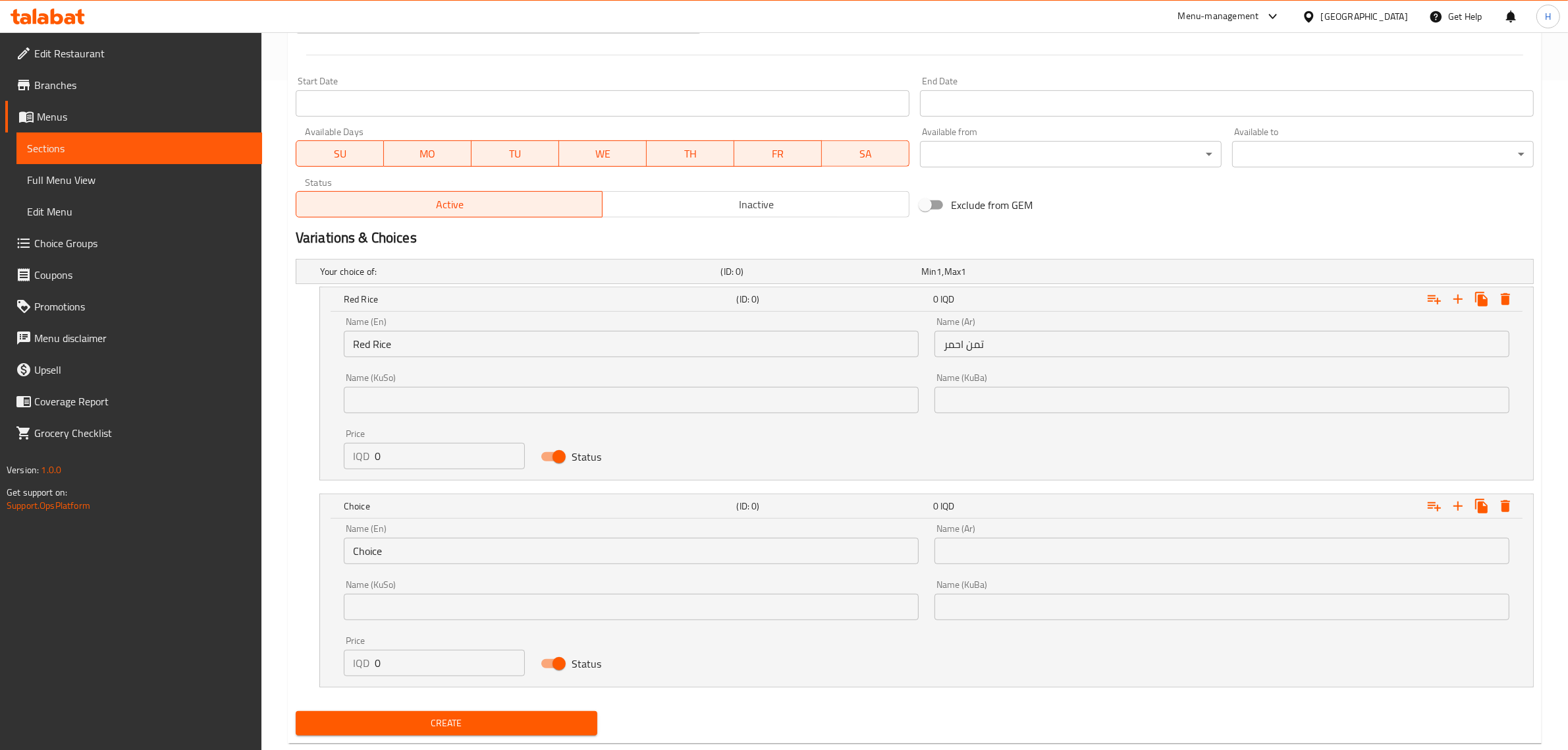
scroll to position [698, 0]
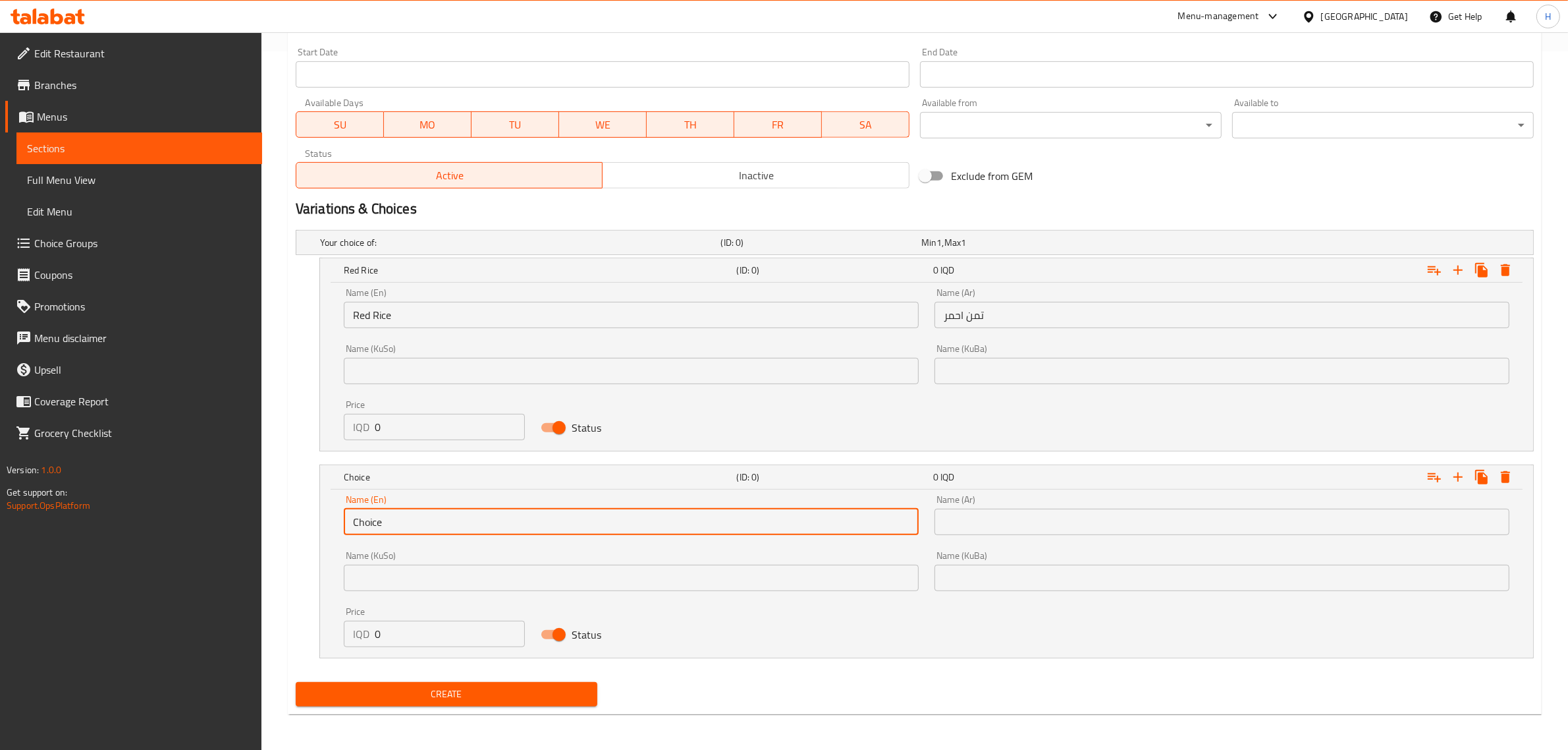
click at [429, 521] on input "Choice" at bounding box center [631, 522] width 575 height 26
type input "Bajelaa Rice"
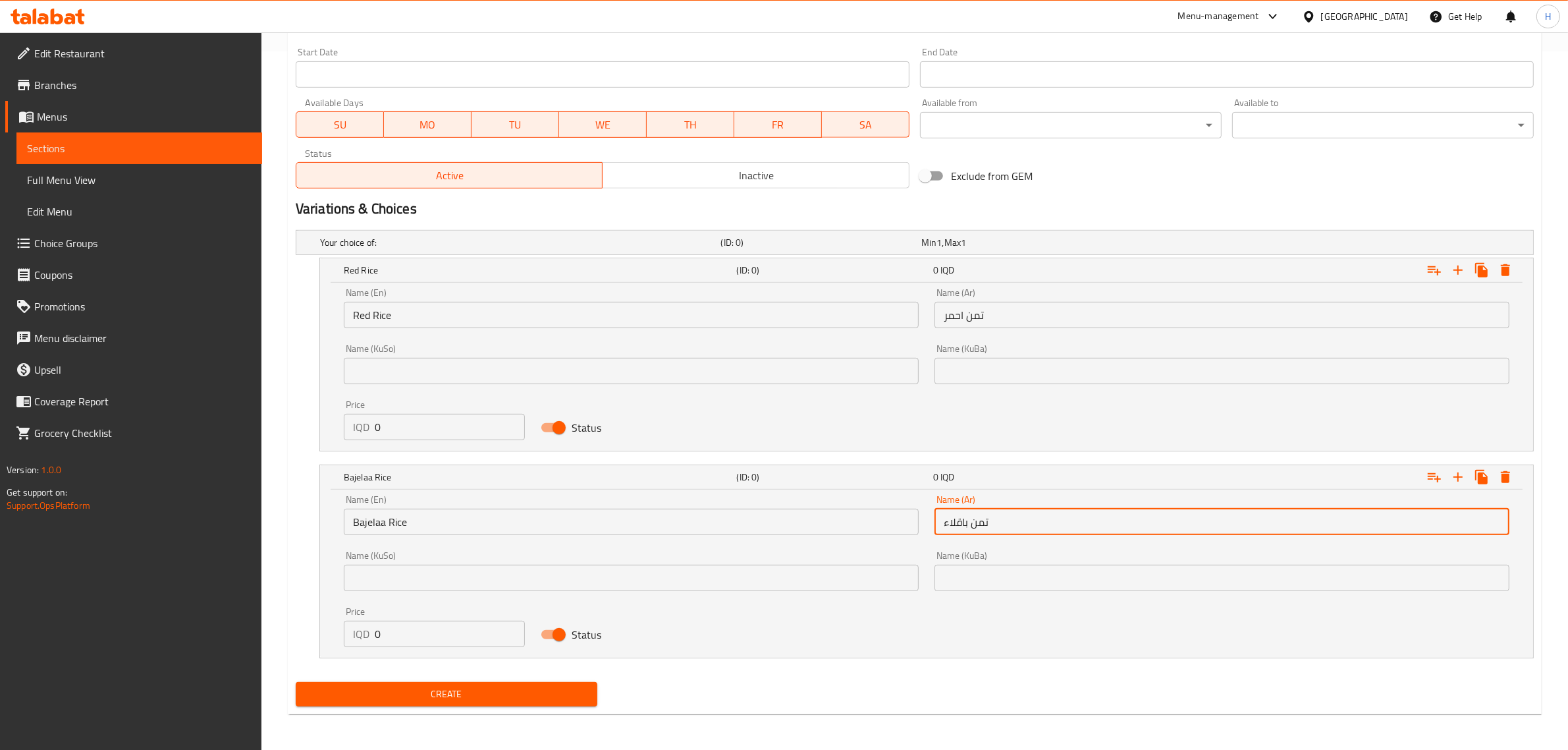
type input "تمن باقلاء"
click at [397, 426] on input "0" at bounding box center [450, 427] width 150 height 26
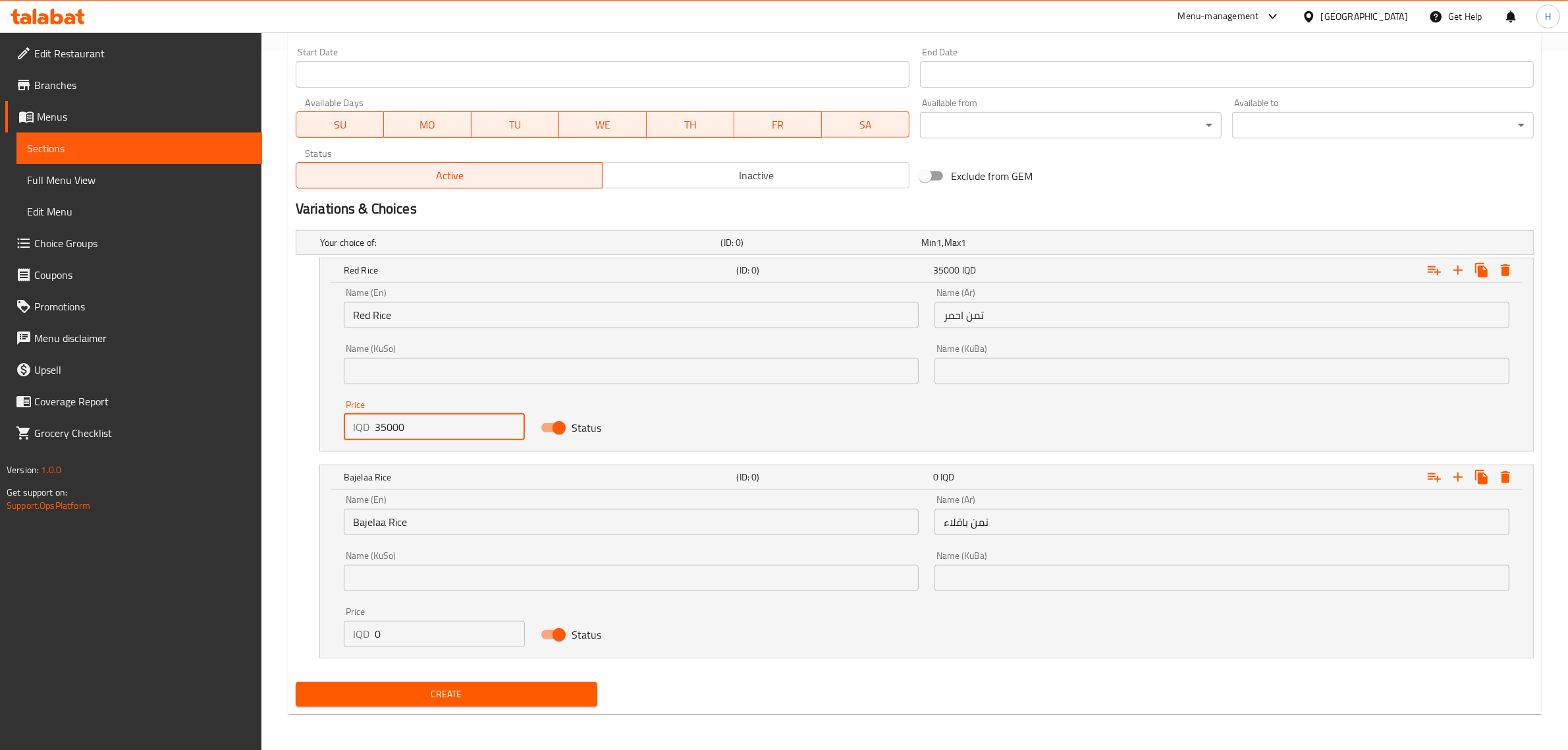
type input "35000"
click at [460, 640] on input "0" at bounding box center [450, 634] width 150 height 26
paste input "3500"
type input "35000"
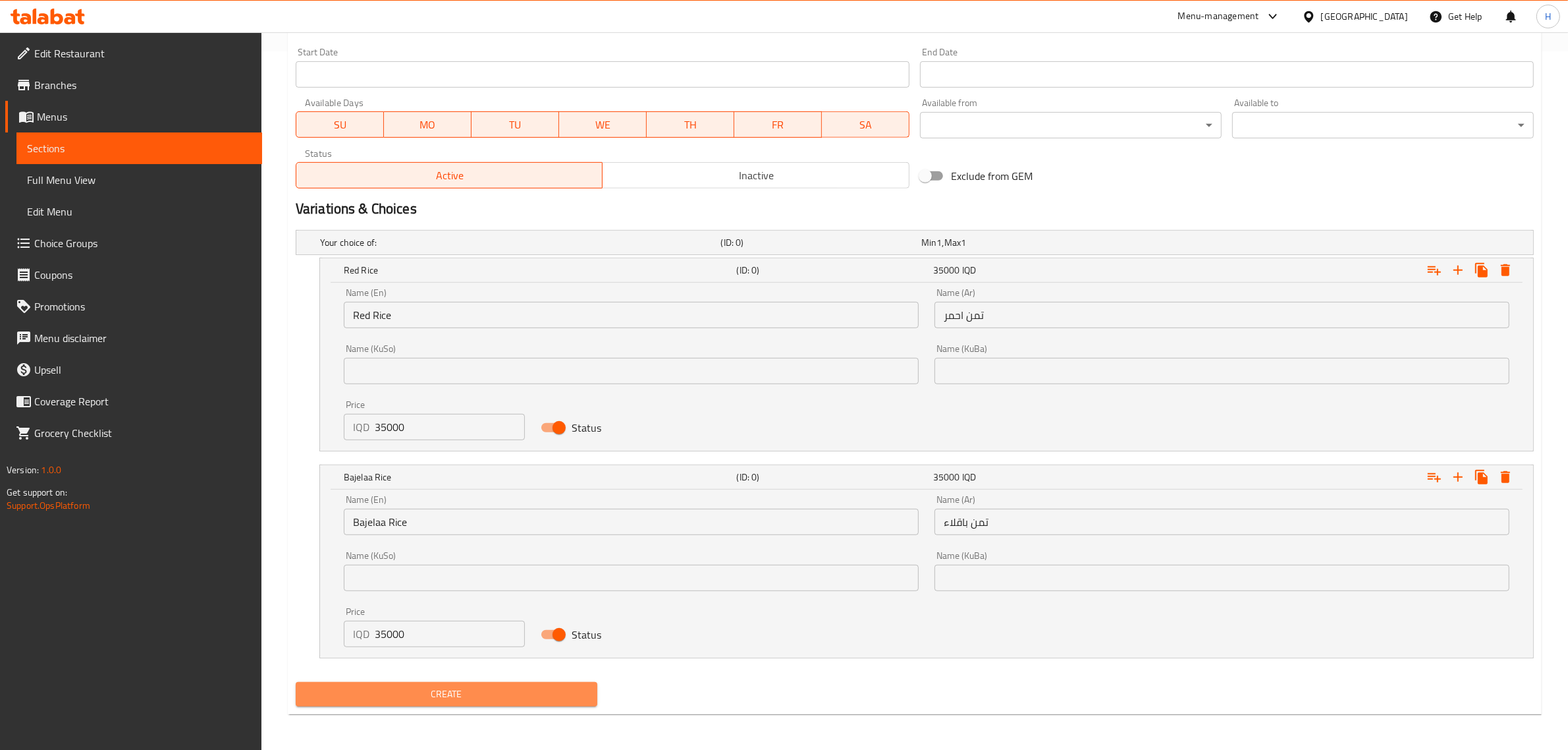
click at [449, 695] on span "Create" at bounding box center [447, 694] width 281 height 16
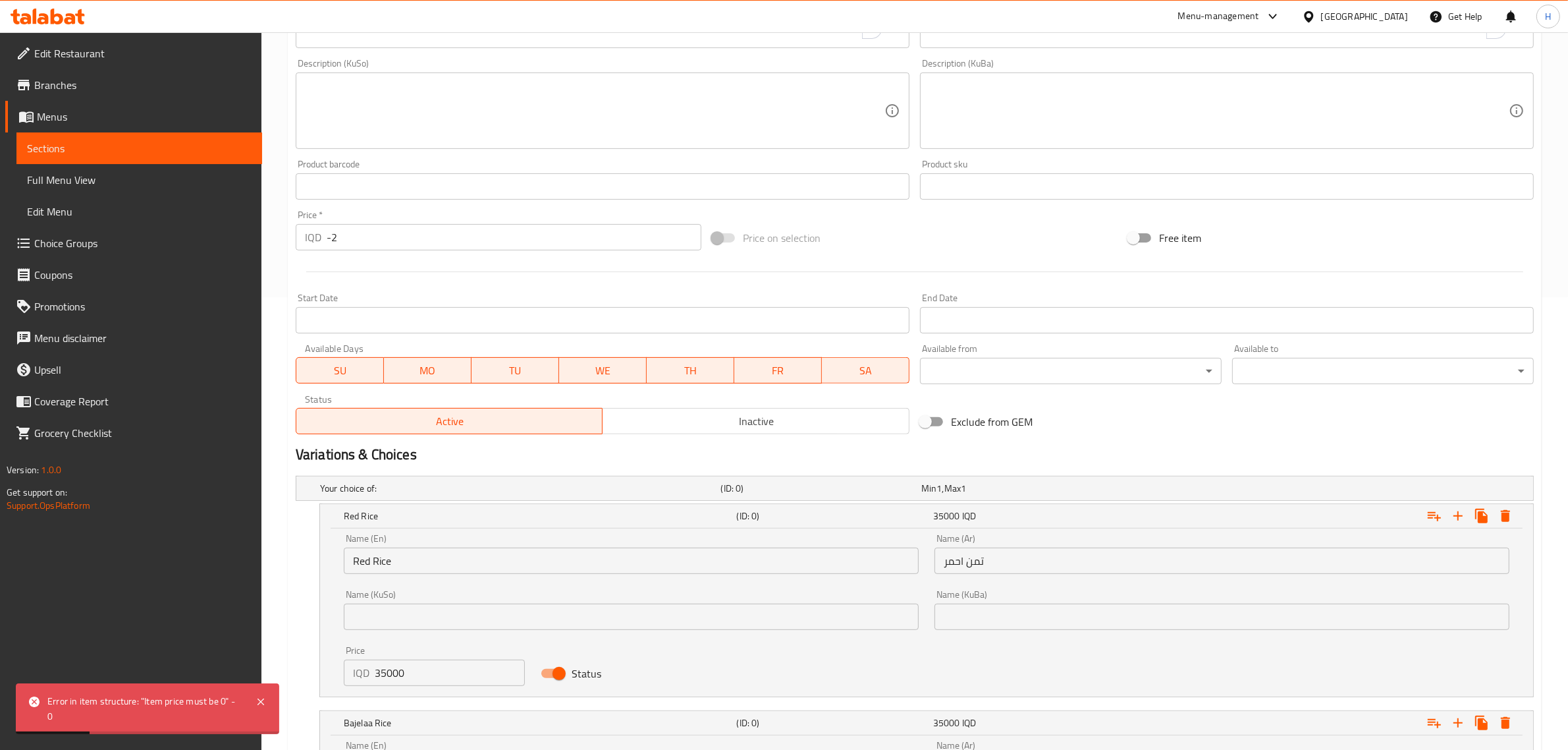
scroll to position [452, 0]
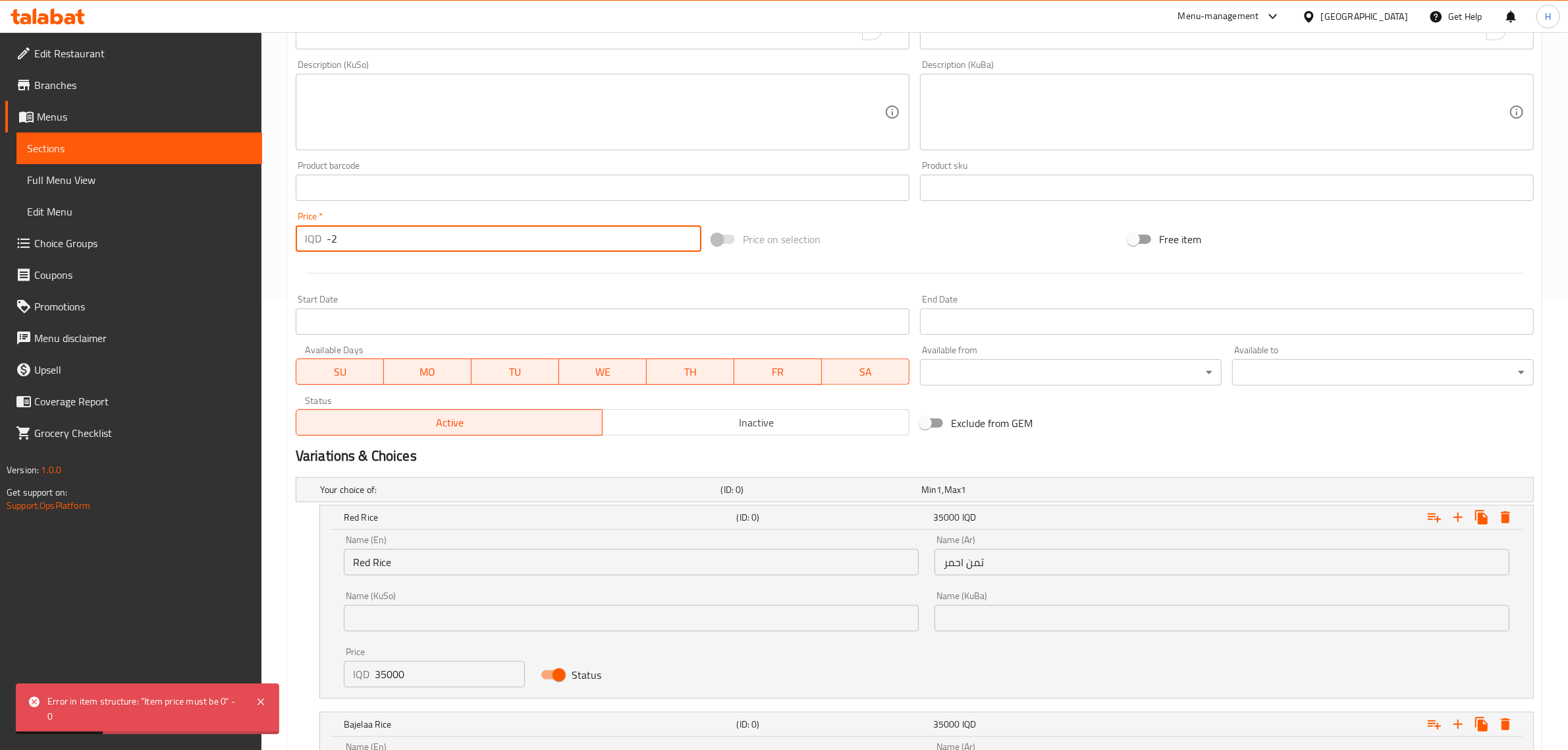
drag, startPoint x: 359, startPoint y: 237, endPoint x: 323, endPoint y: 245, distance: 36.9
click at [323, 245] on div "IQD -2 Price *" at bounding box center [498, 238] width 405 height 26
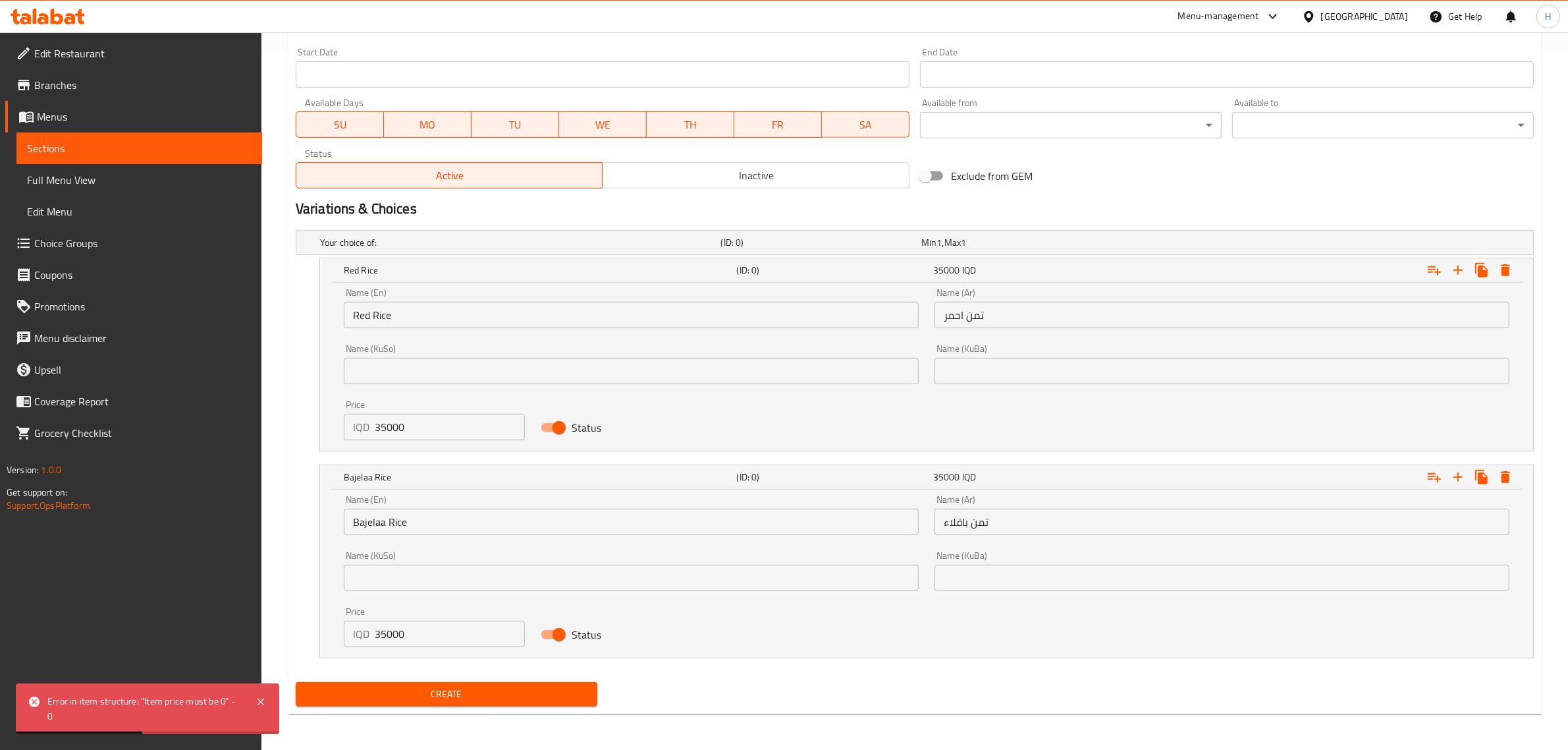
scroll to position [699, 0]
type input "0"
click at [505, 682] on button "Create" at bounding box center [447, 693] width 302 height 25
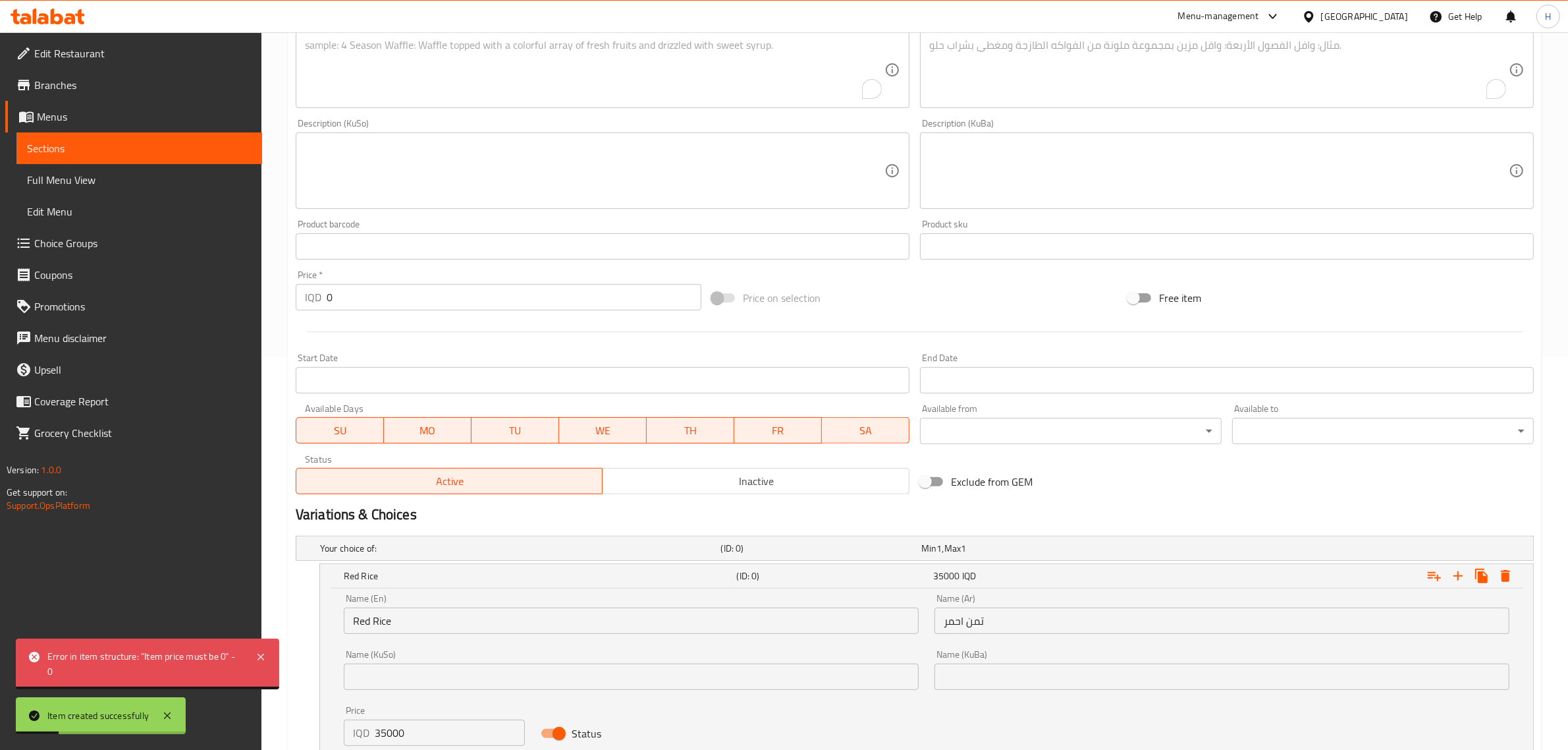
scroll to position [369, 0]
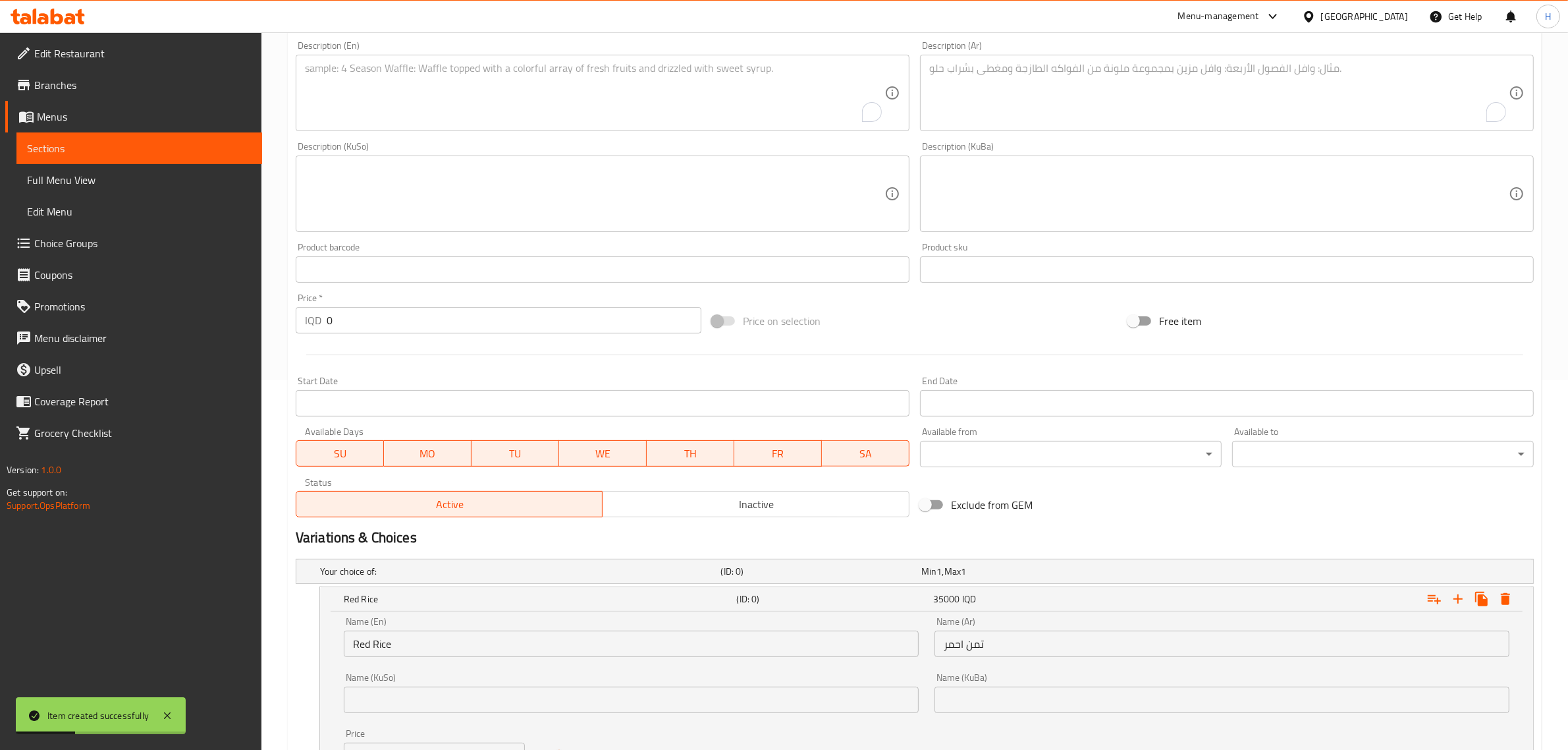
click at [611, 373] on div "Start Date Start Date" at bounding box center [602, 396] width 625 height 51
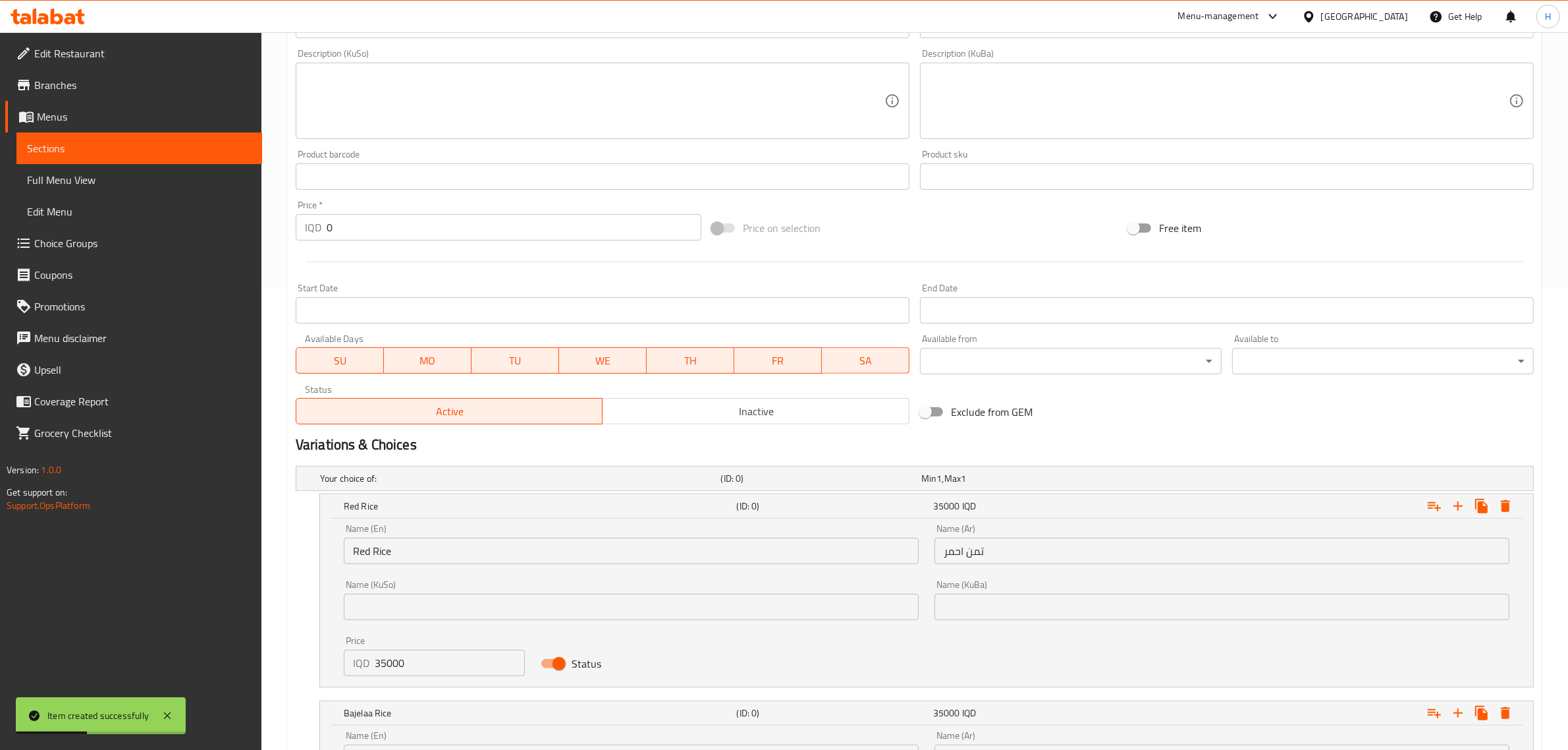
scroll to position [699, 0]
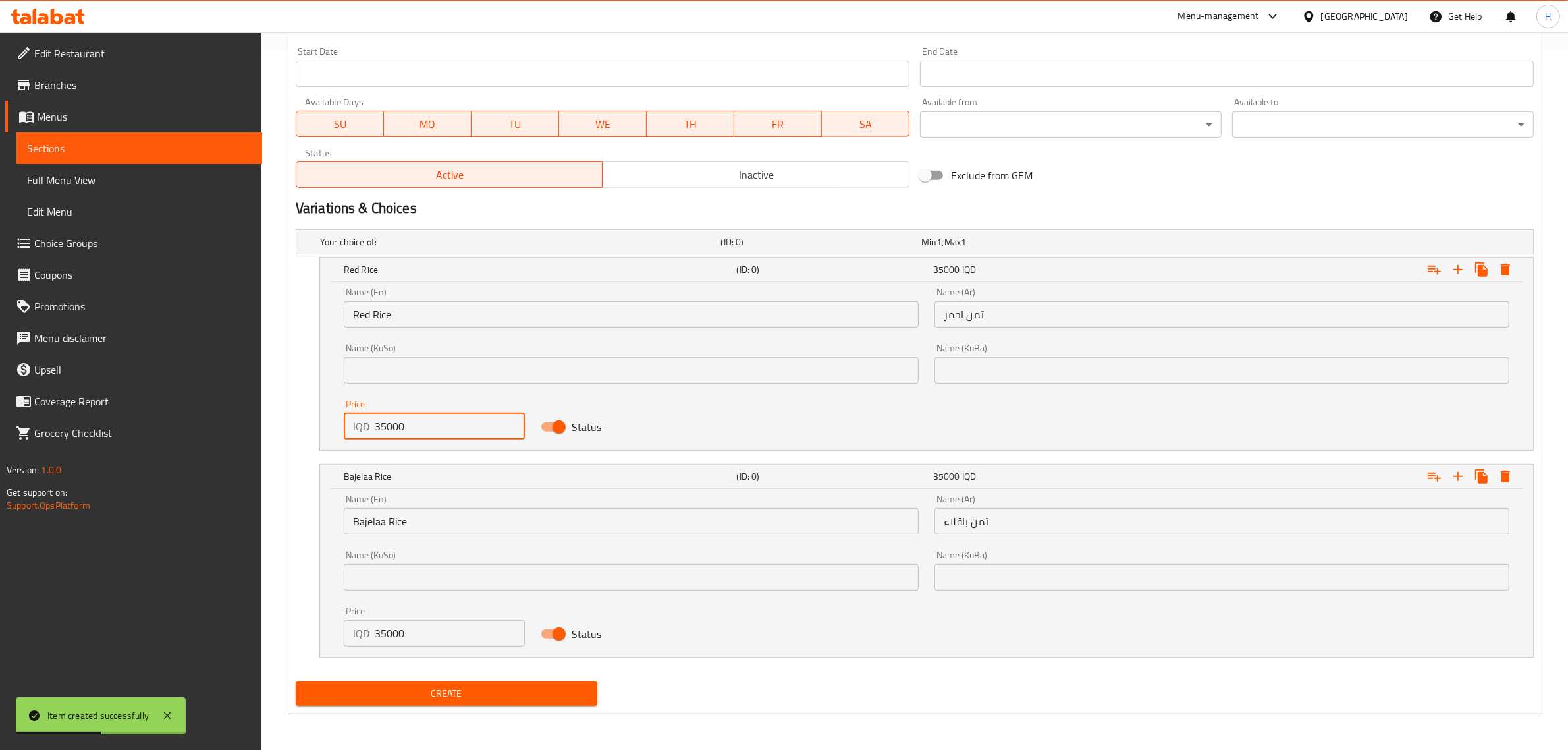
click at [416, 430] on input "35000" at bounding box center [450, 426] width 150 height 26
type input "35000"
click at [412, 627] on input "0" at bounding box center [450, 633] width 150 height 26
paste input "3500"
type input "35000"
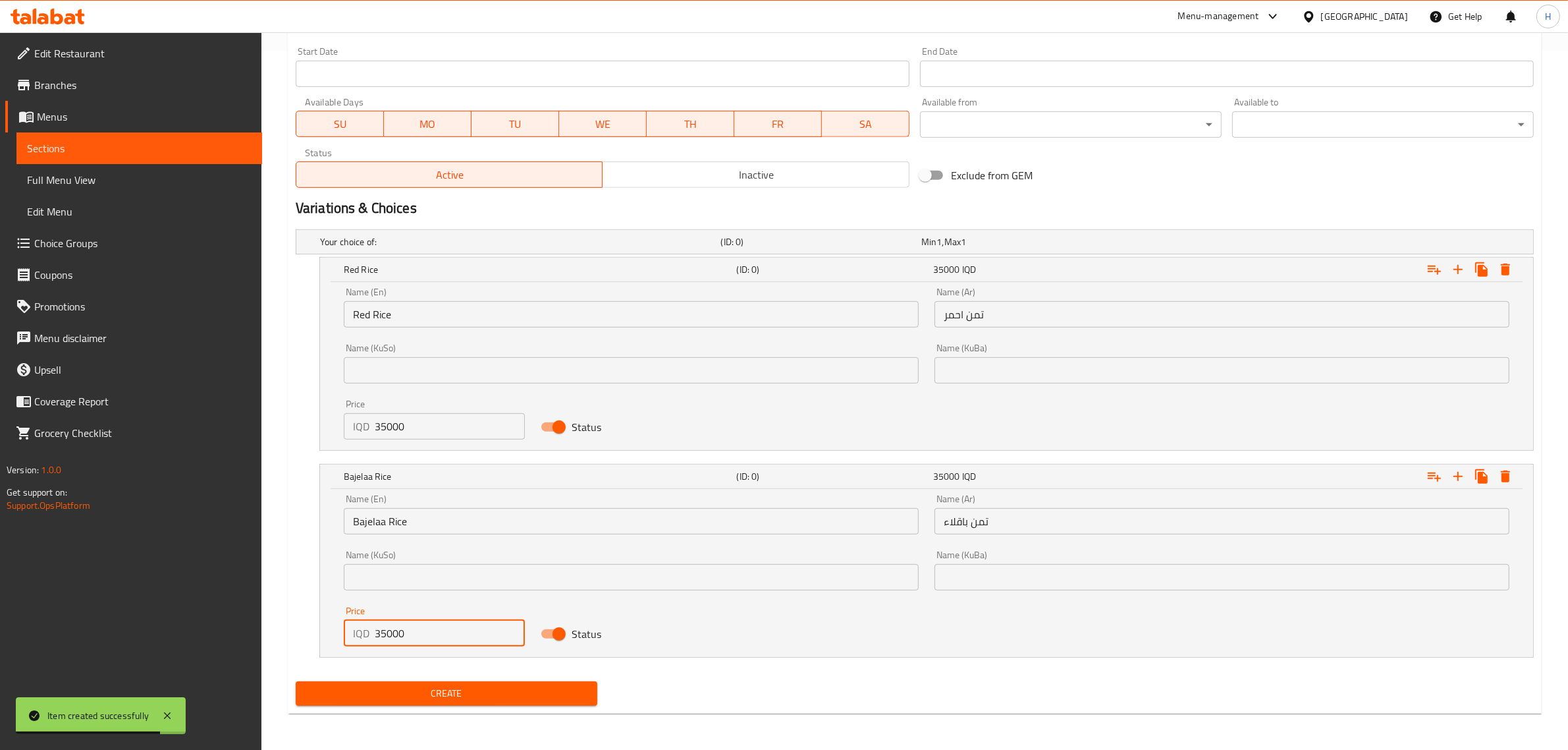
click at [429, 688] on span "Create" at bounding box center [447, 693] width 281 height 16
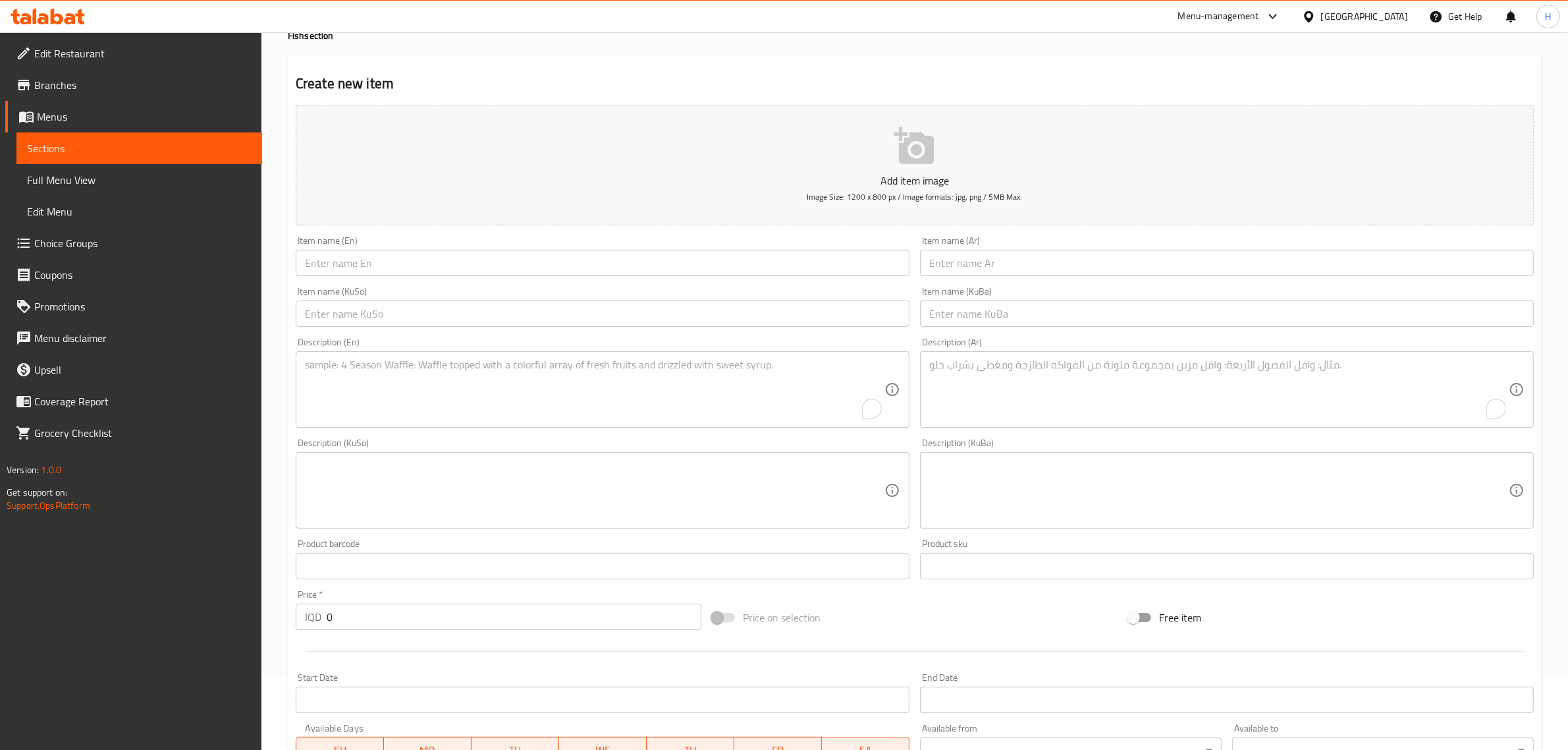
scroll to position [0, 0]
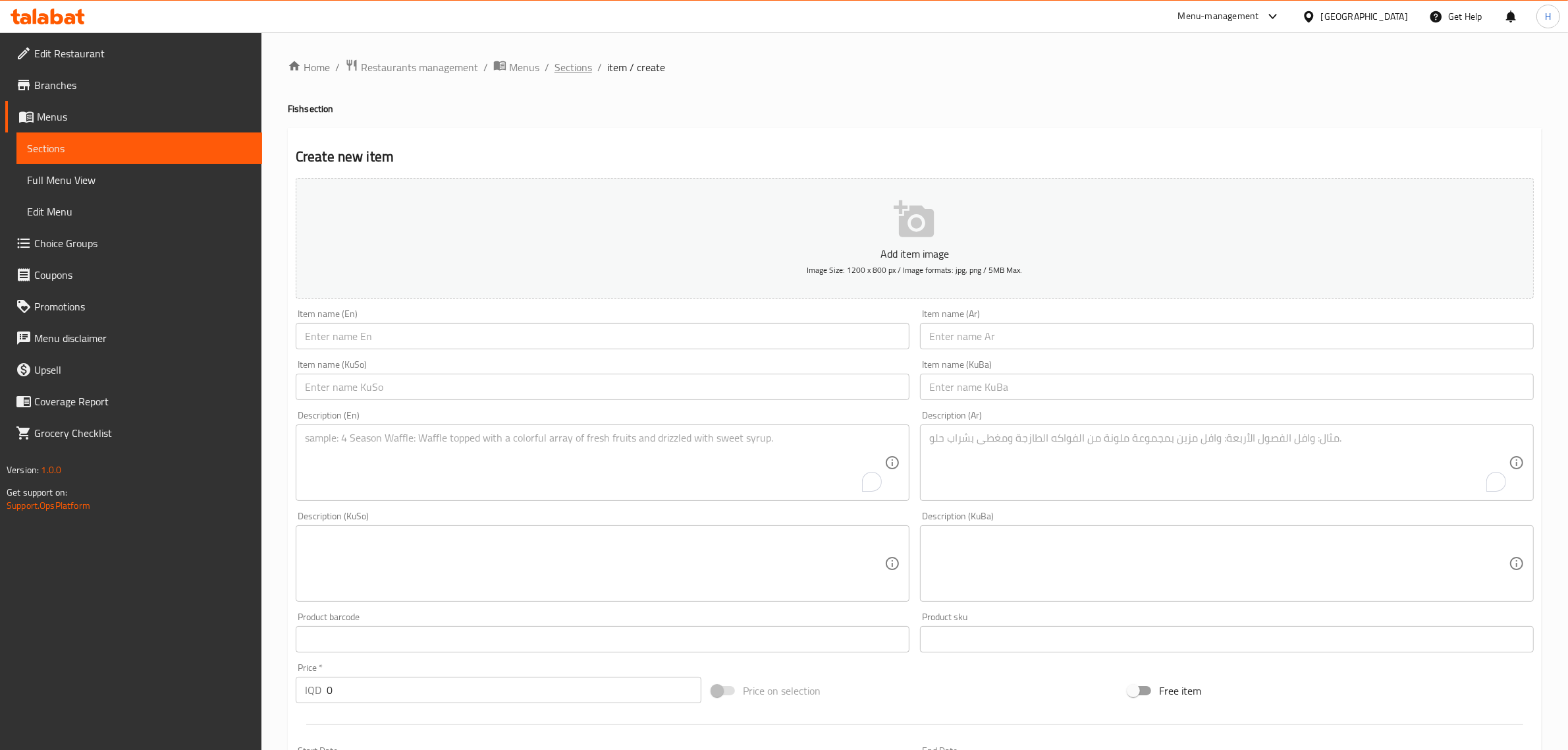
click at [573, 59] on span "Sections" at bounding box center [573, 67] width 38 height 16
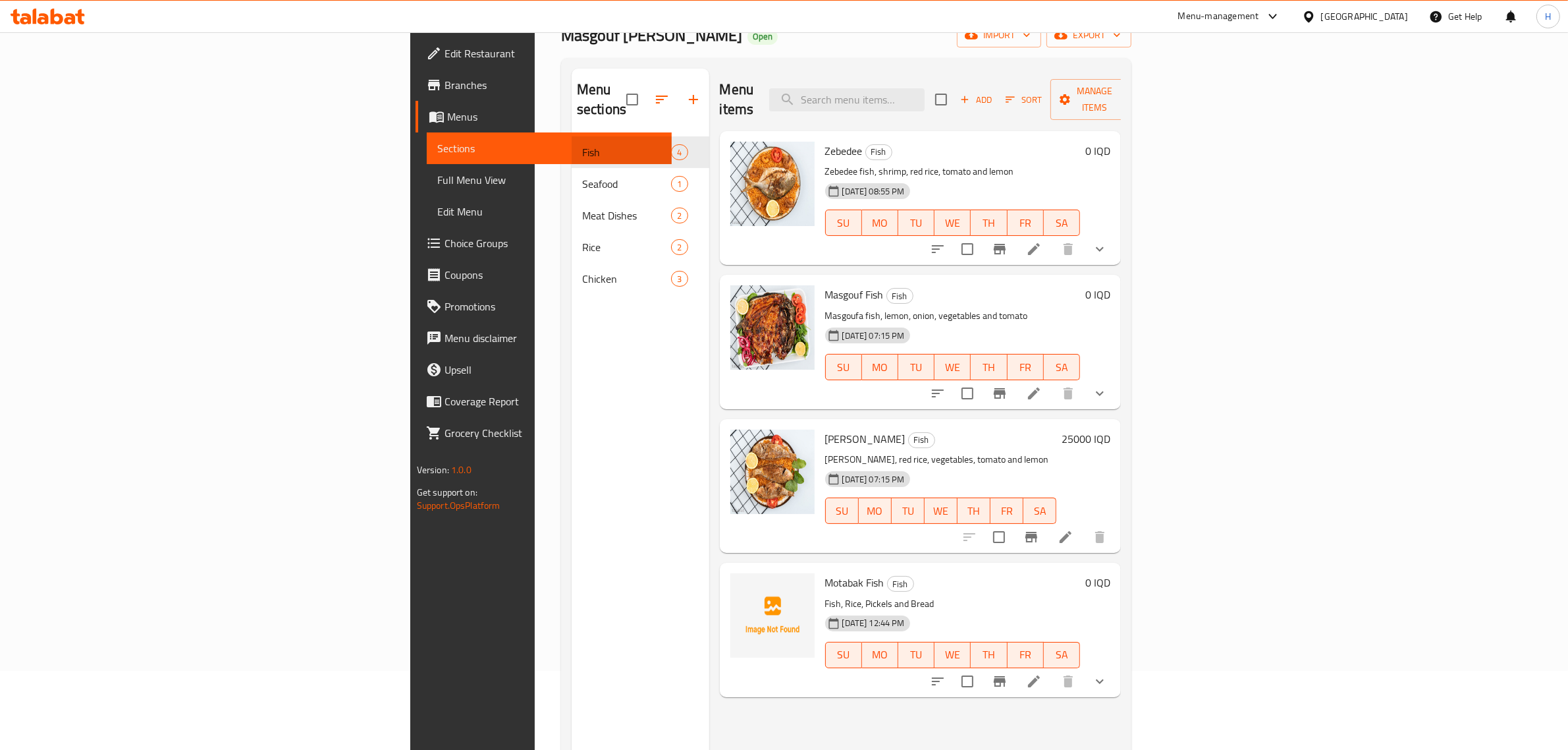
scroll to position [165, 0]
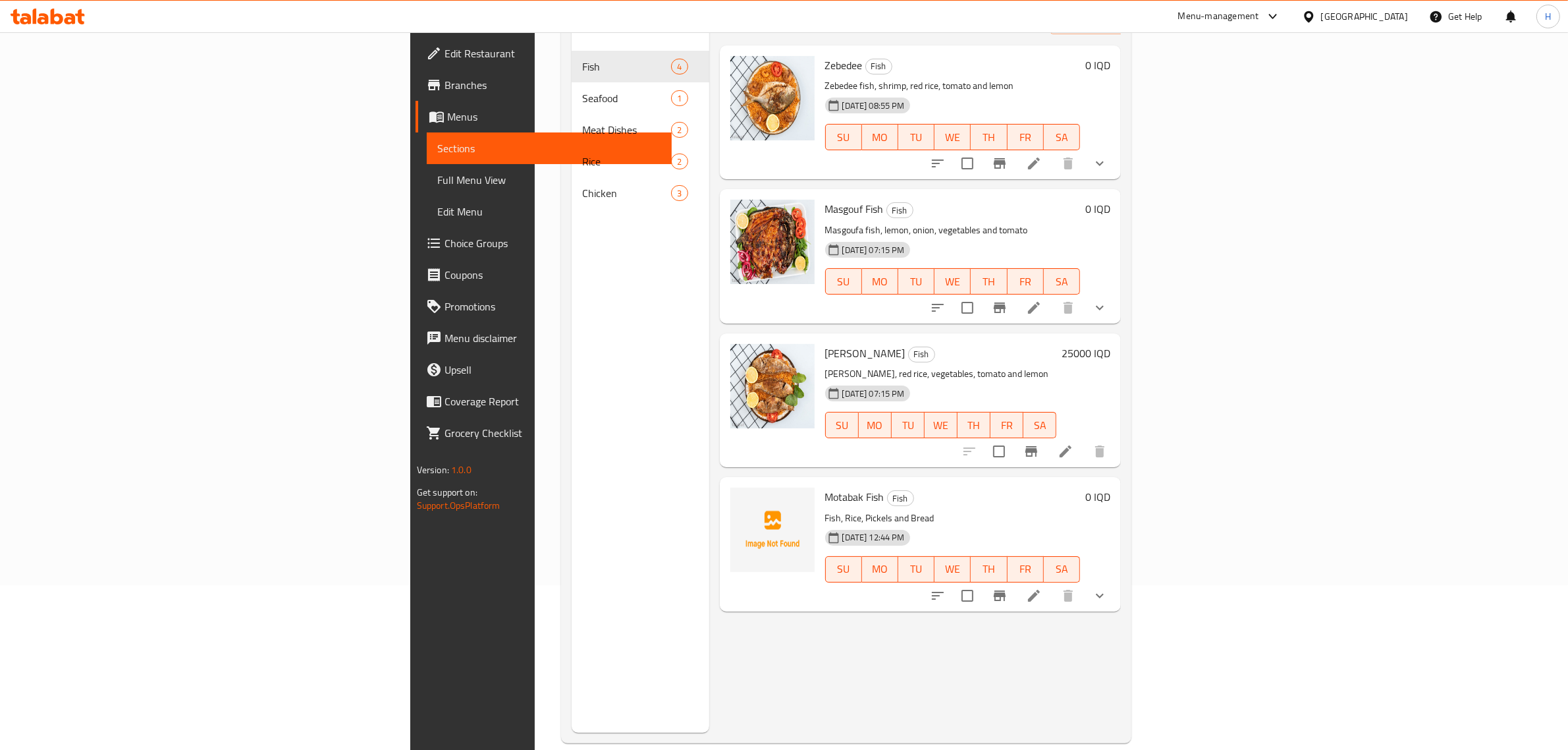
click at [445, 90] on span "Branches" at bounding box center [554, 85] width 218 height 16
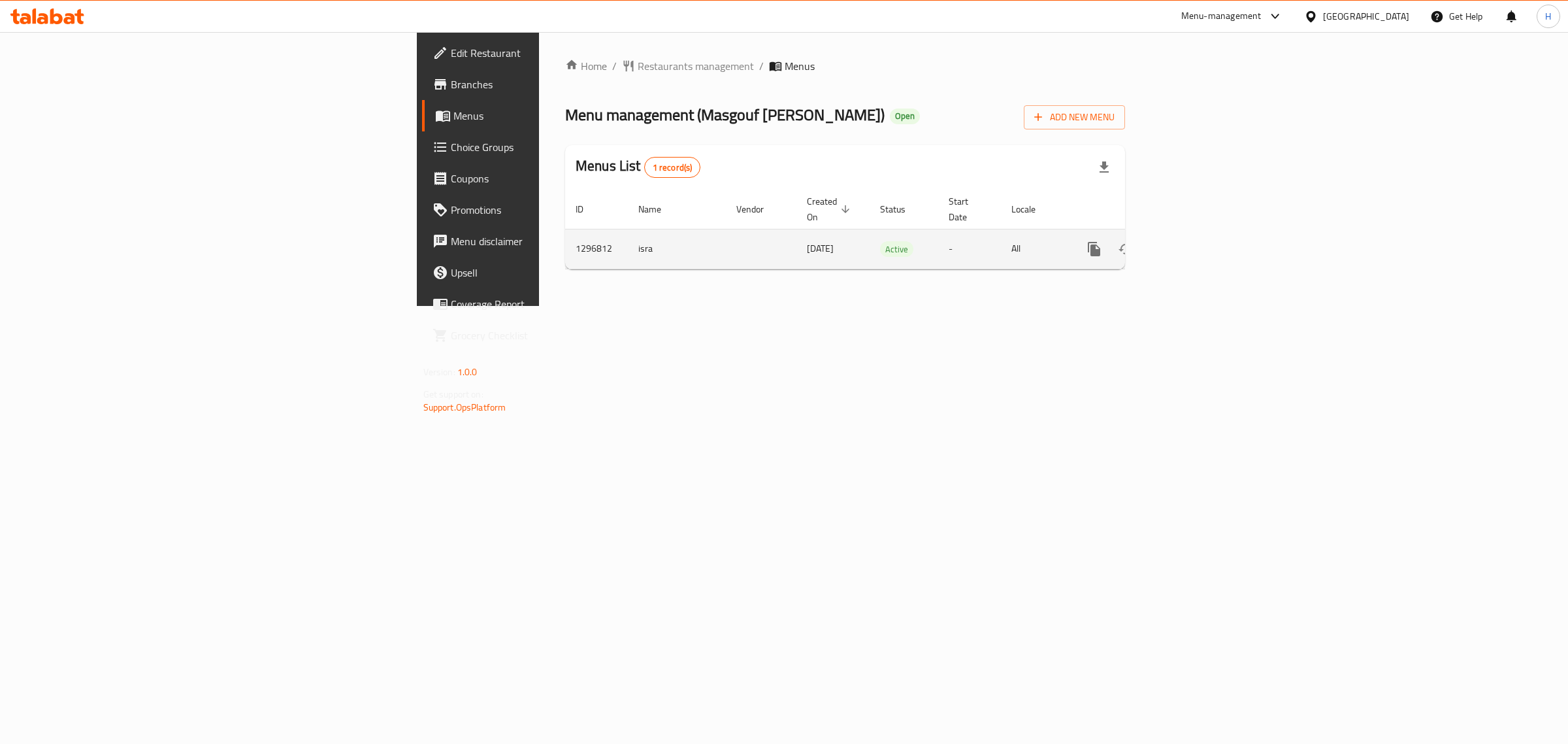
click at [1197, 241] on icon "enhanced table" at bounding box center [1188, 249] width 16 height 16
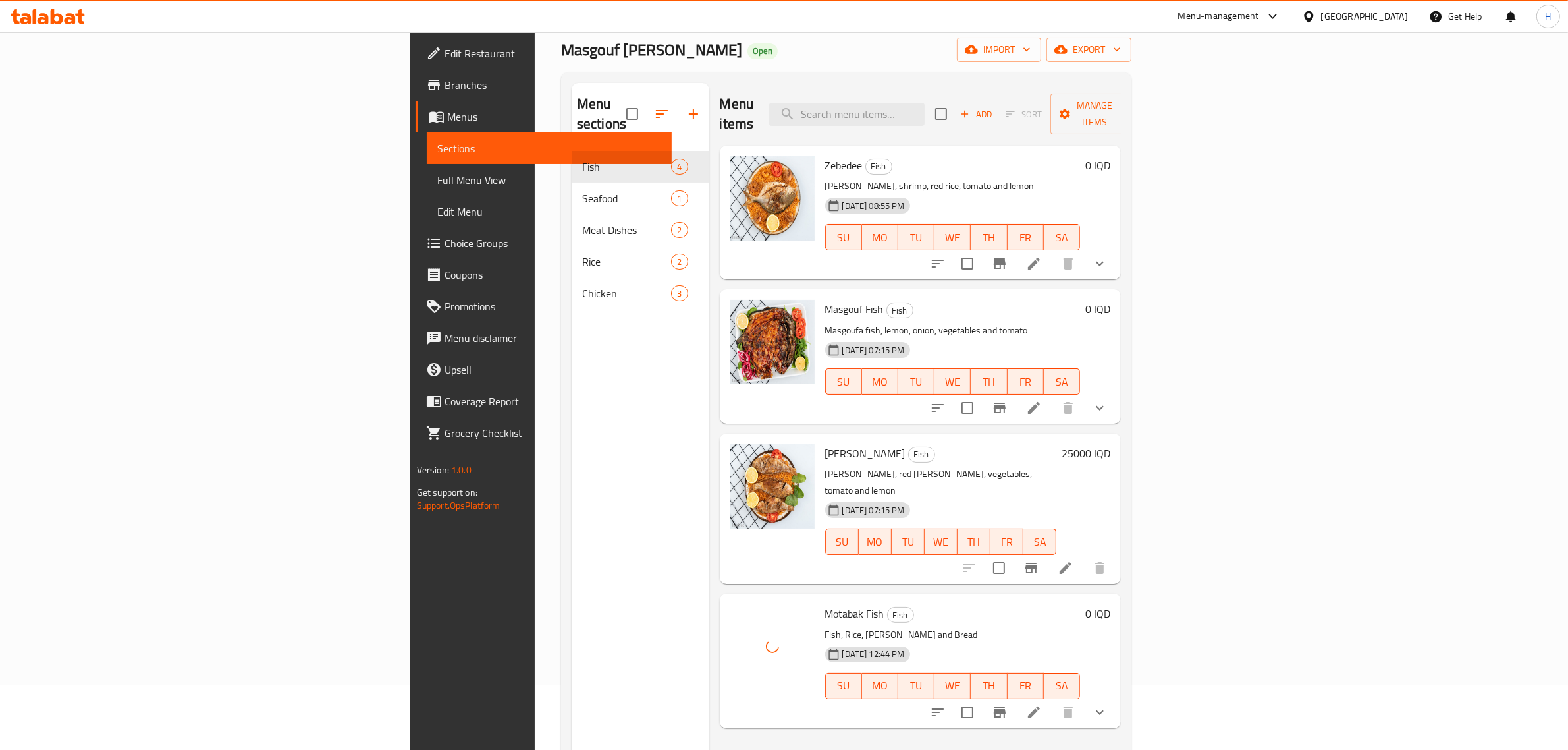
scroll to position [165, 0]
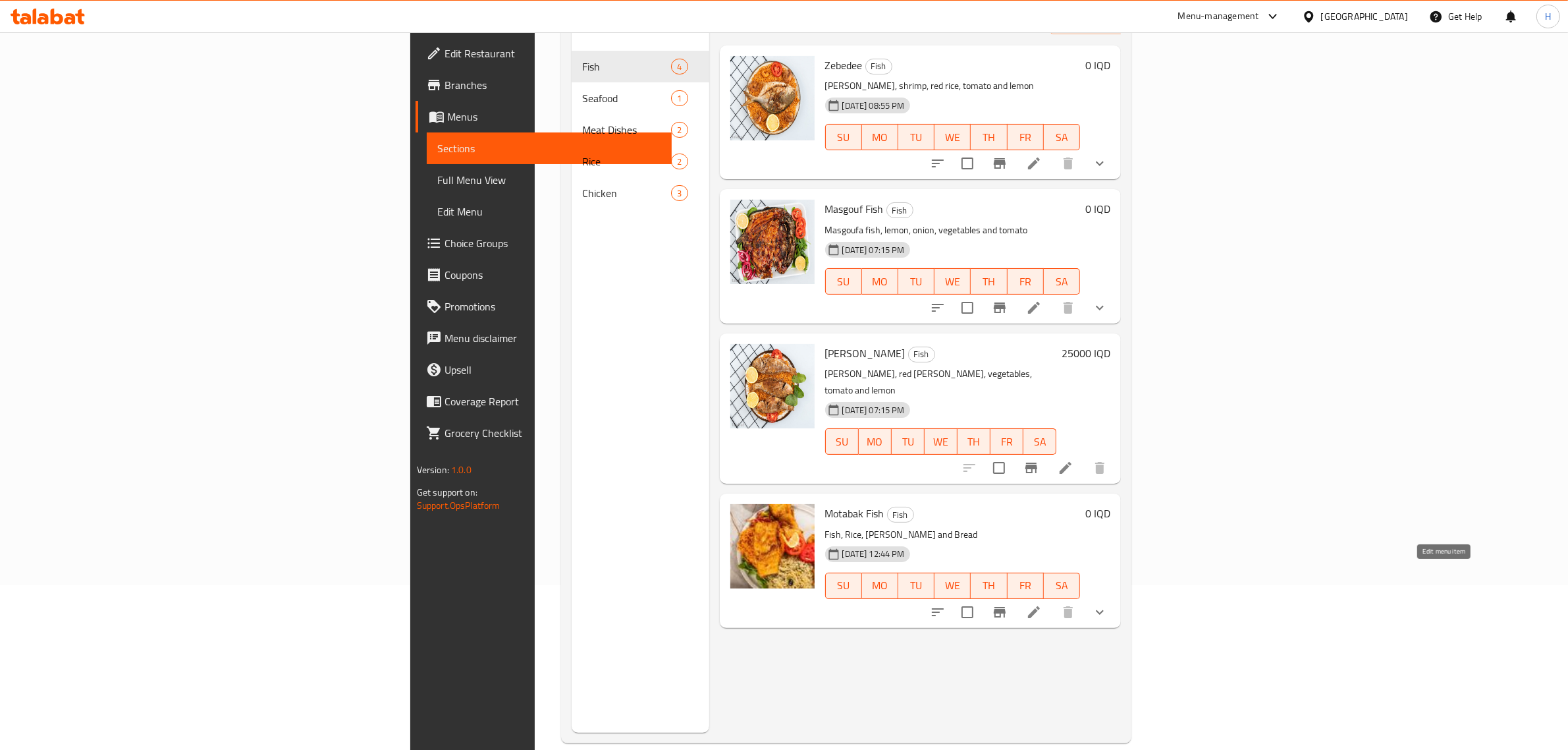
click at [1042, 604] on icon at bounding box center [1033, 612] width 16 height 16
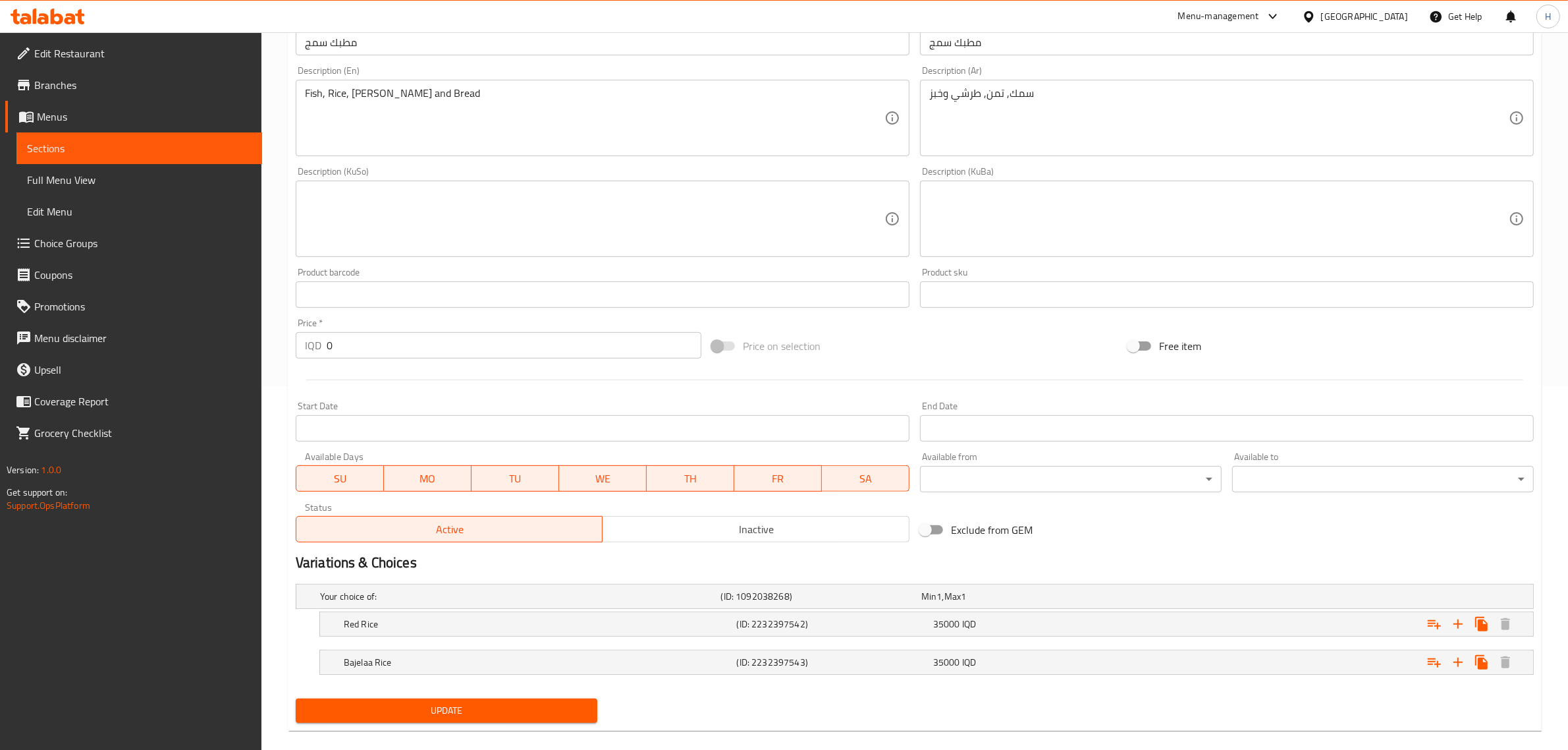
scroll to position [381, 0]
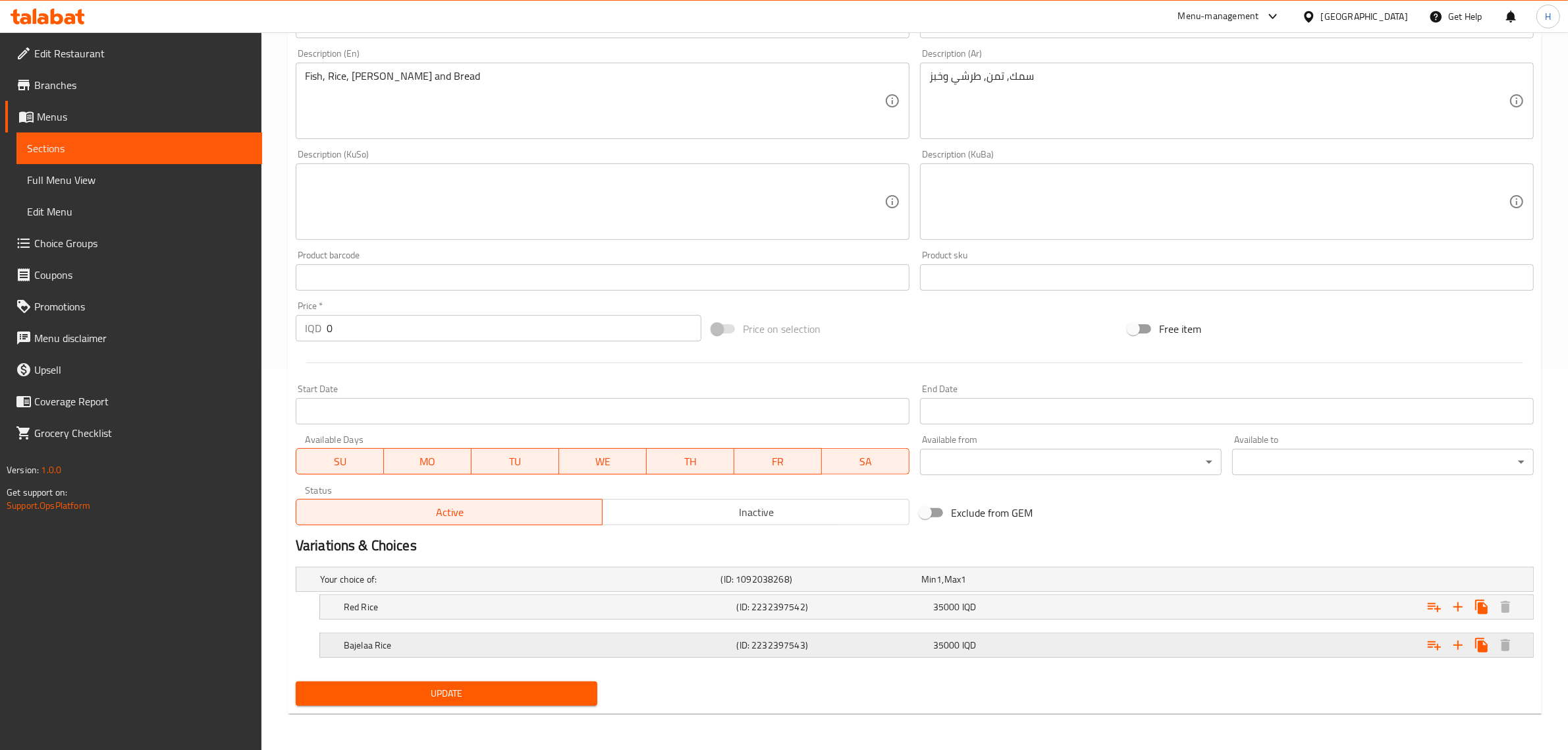
click at [409, 588] on div "Bajelaa Rice" at bounding box center [517, 579] width 401 height 18
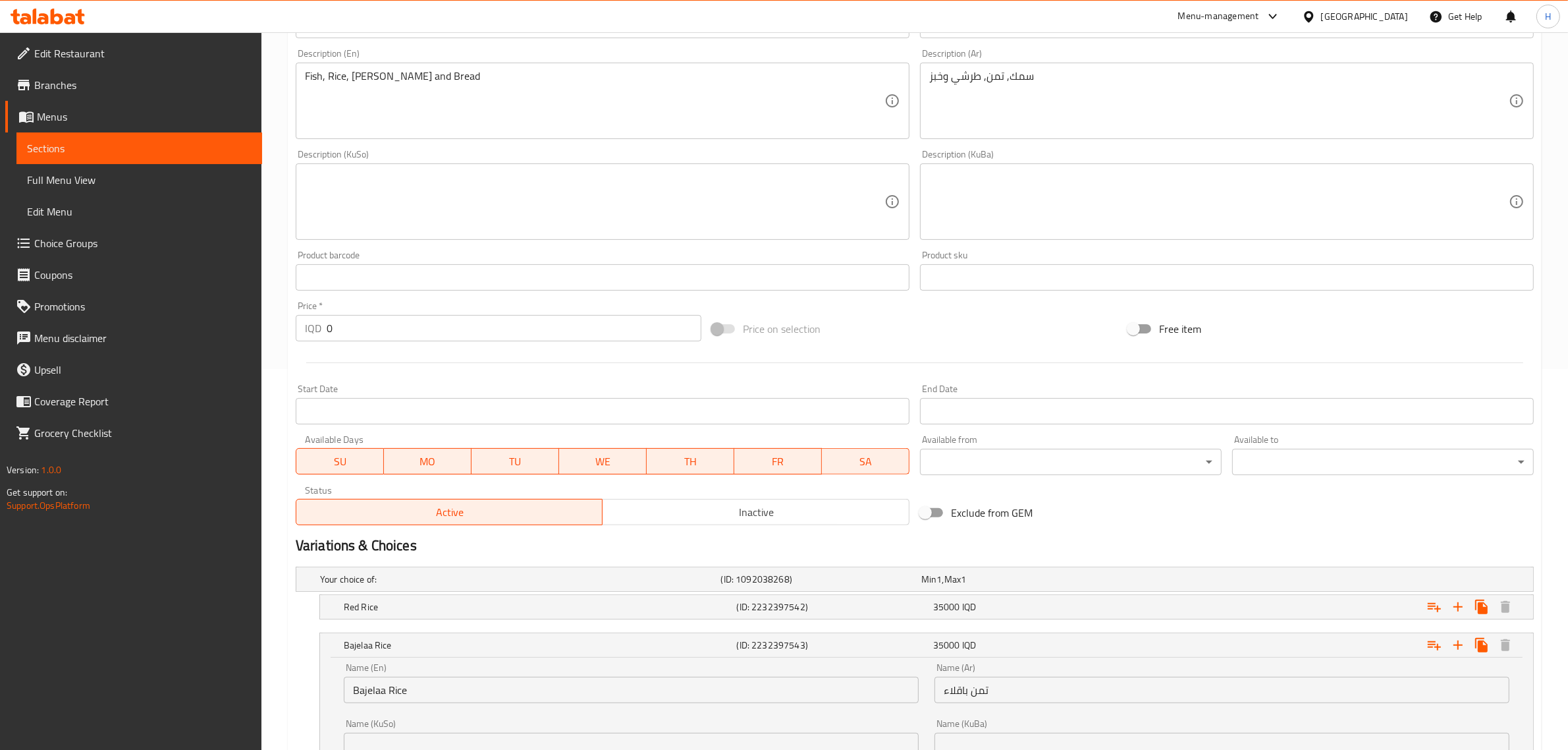
scroll to position [0, 0]
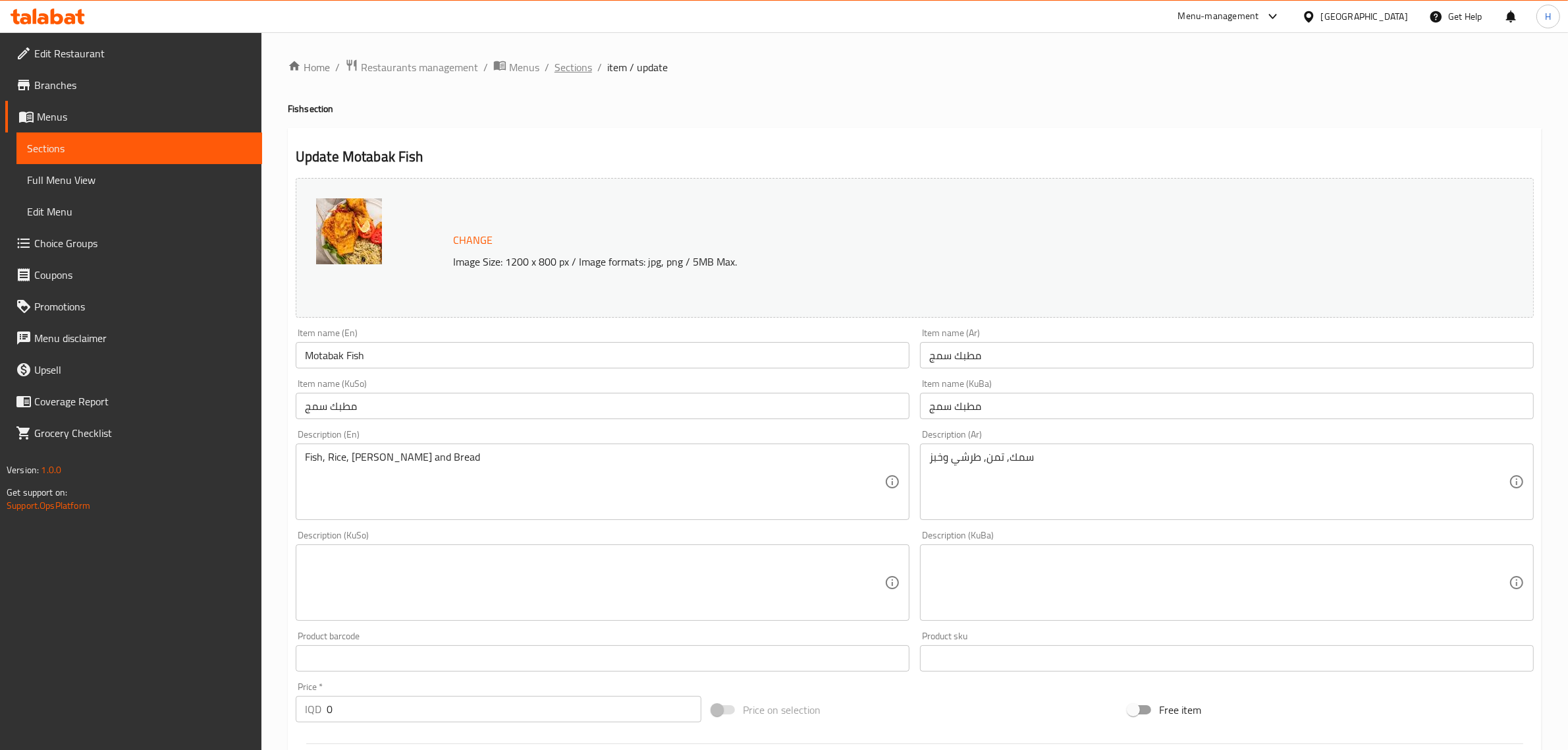
click at [559, 63] on span "Sections" at bounding box center [573, 67] width 38 height 16
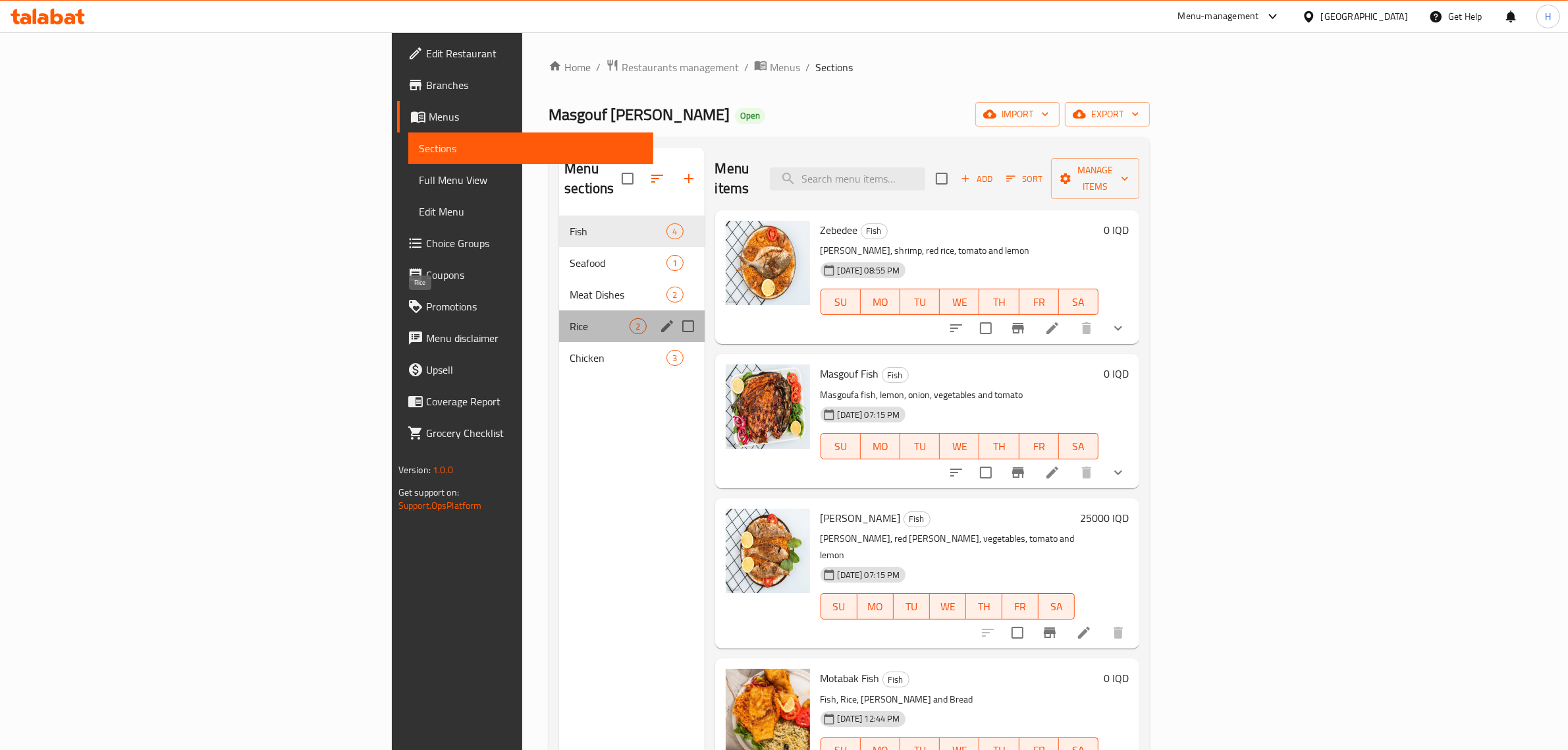
drag, startPoint x: 369, startPoint y: 313, endPoint x: 463, endPoint y: 311, distance: 94.0
click at [569, 318] on span "Rice" at bounding box center [599, 326] width 60 height 16
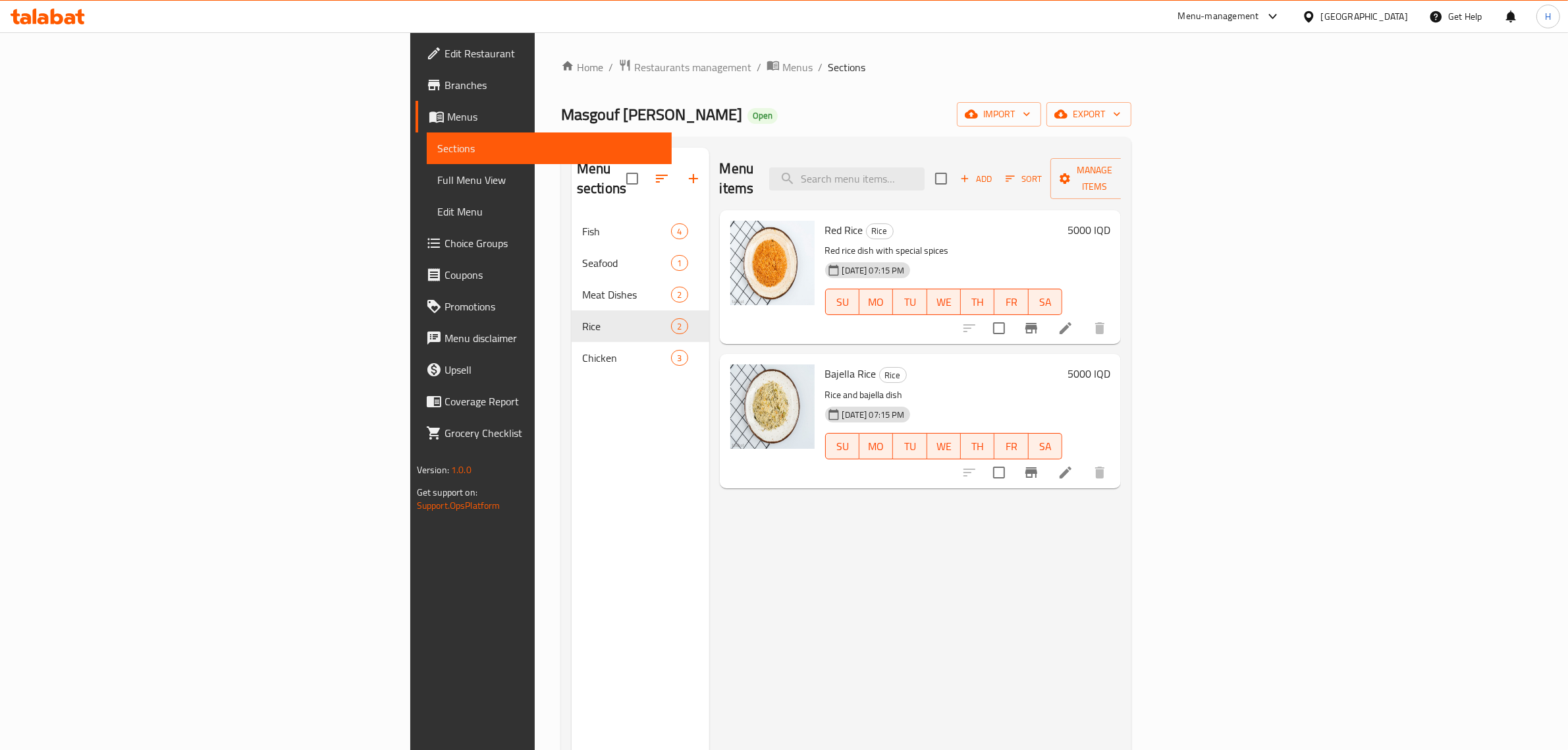
click at [826, 363] on span "Bajella Rice" at bounding box center [851, 373] width 51 height 20
copy h6 "Bajella Rice"
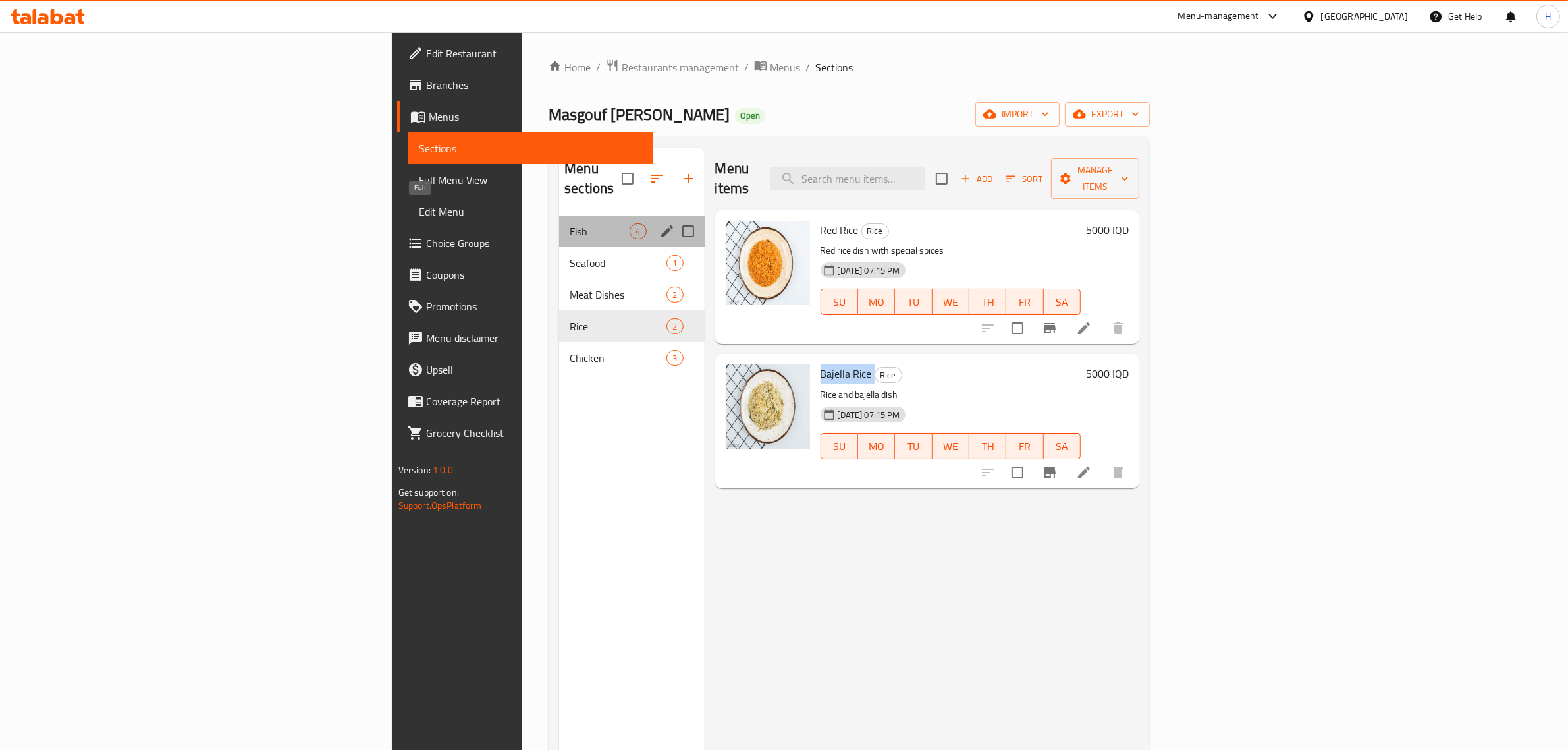
click at [569, 223] on span "Fish" at bounding box center [599, 231] width 60 height 16
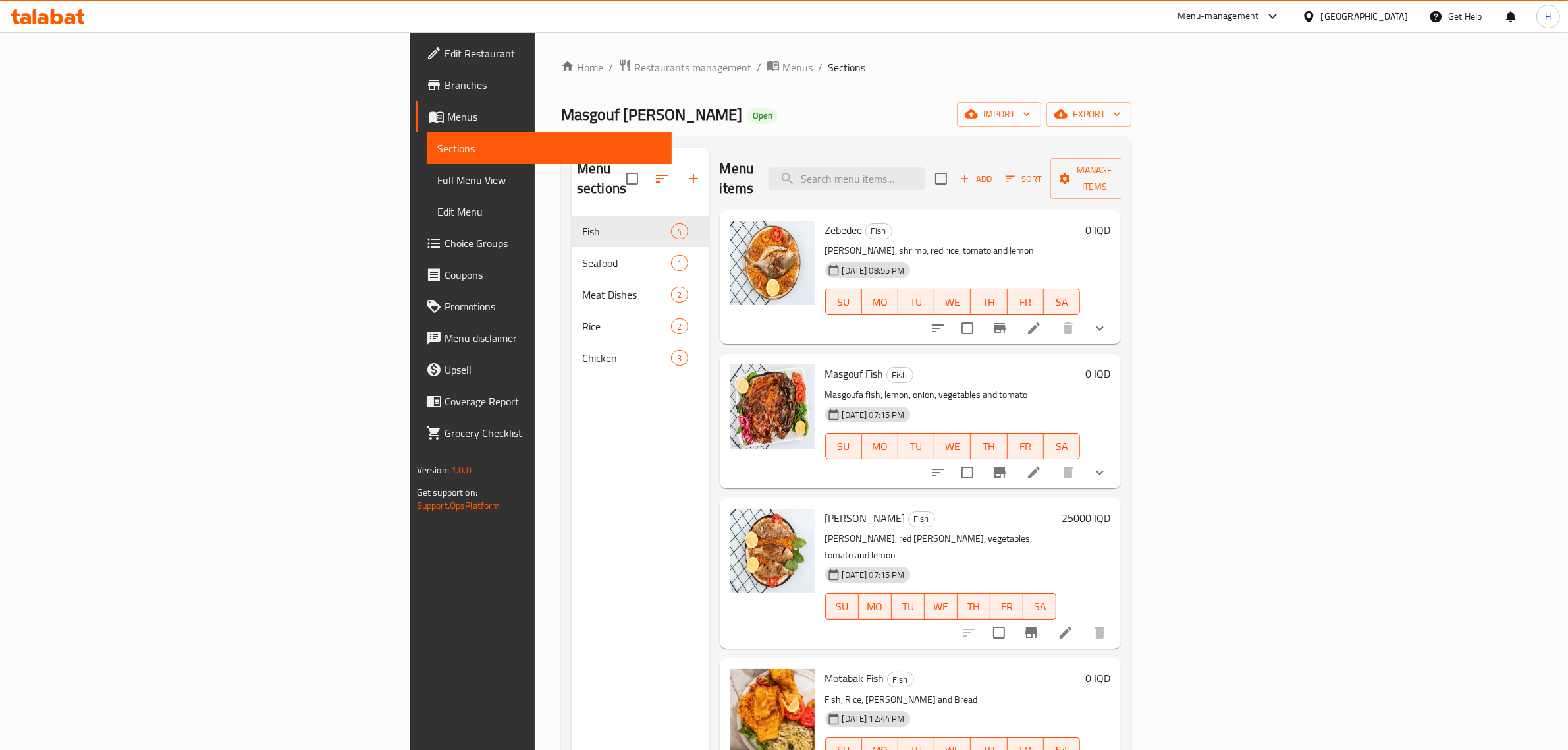
scroll to position [185, 0]
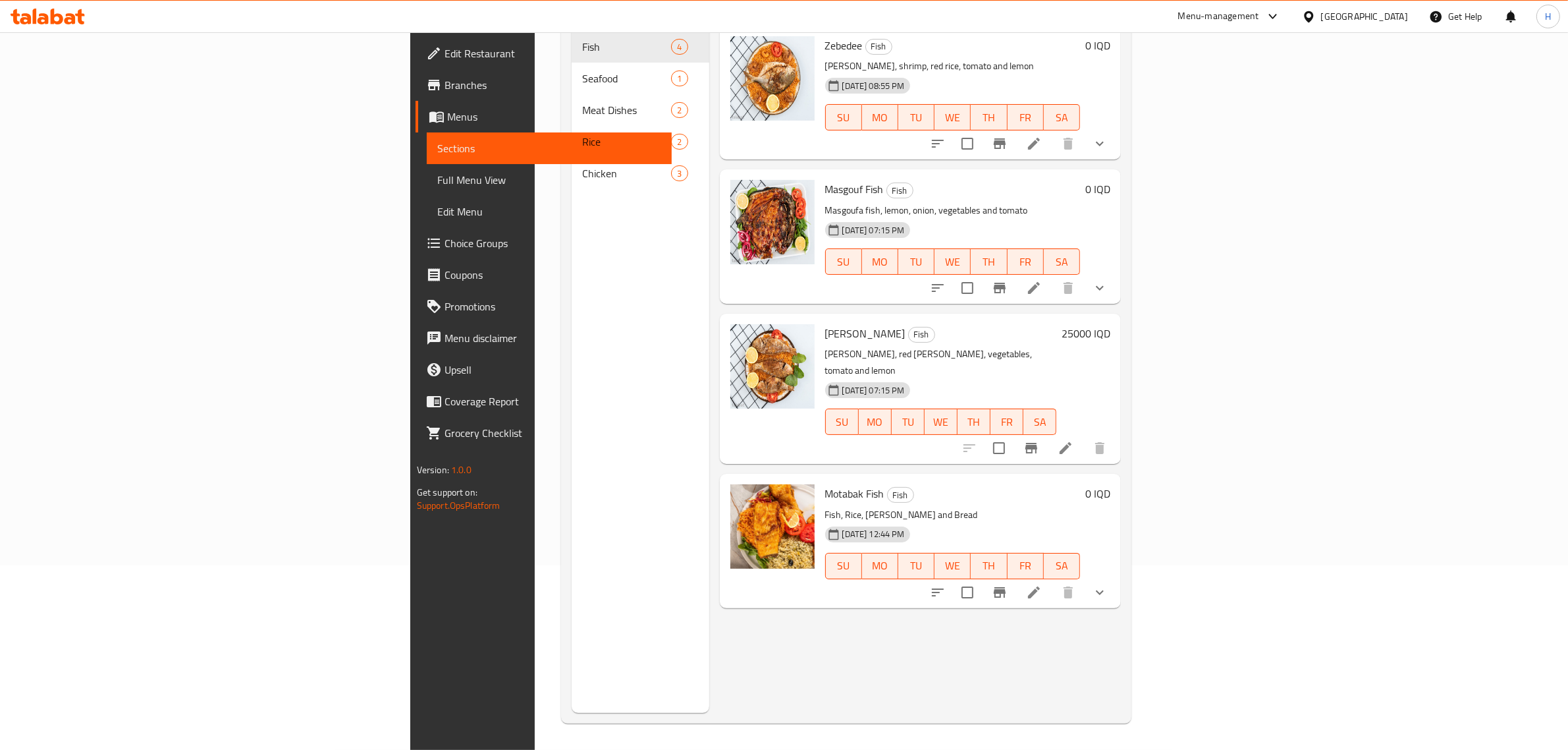
click at [1052, 580] on li at bounding box center [1034, 592] width 37 height 24
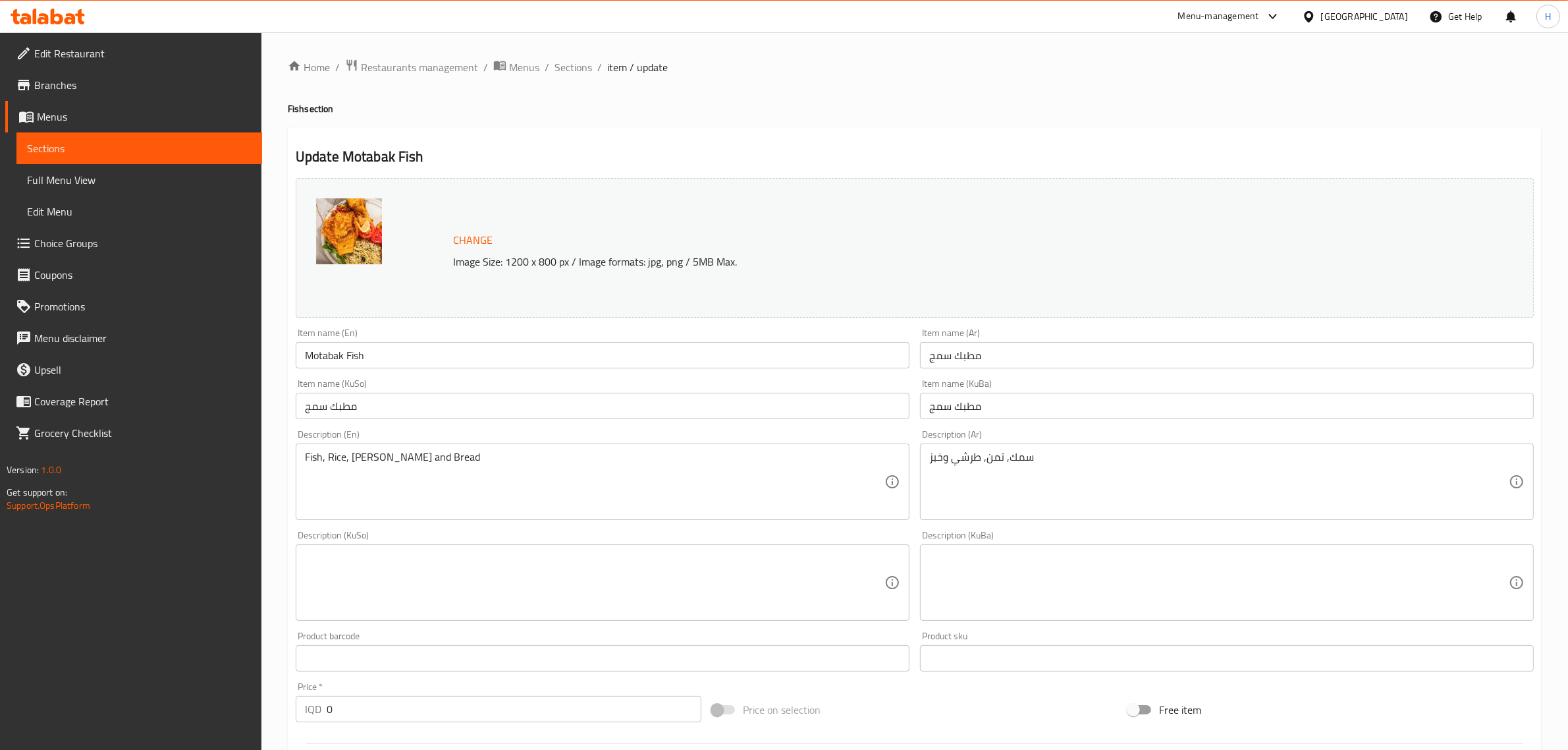
scroll to position [381, 0]
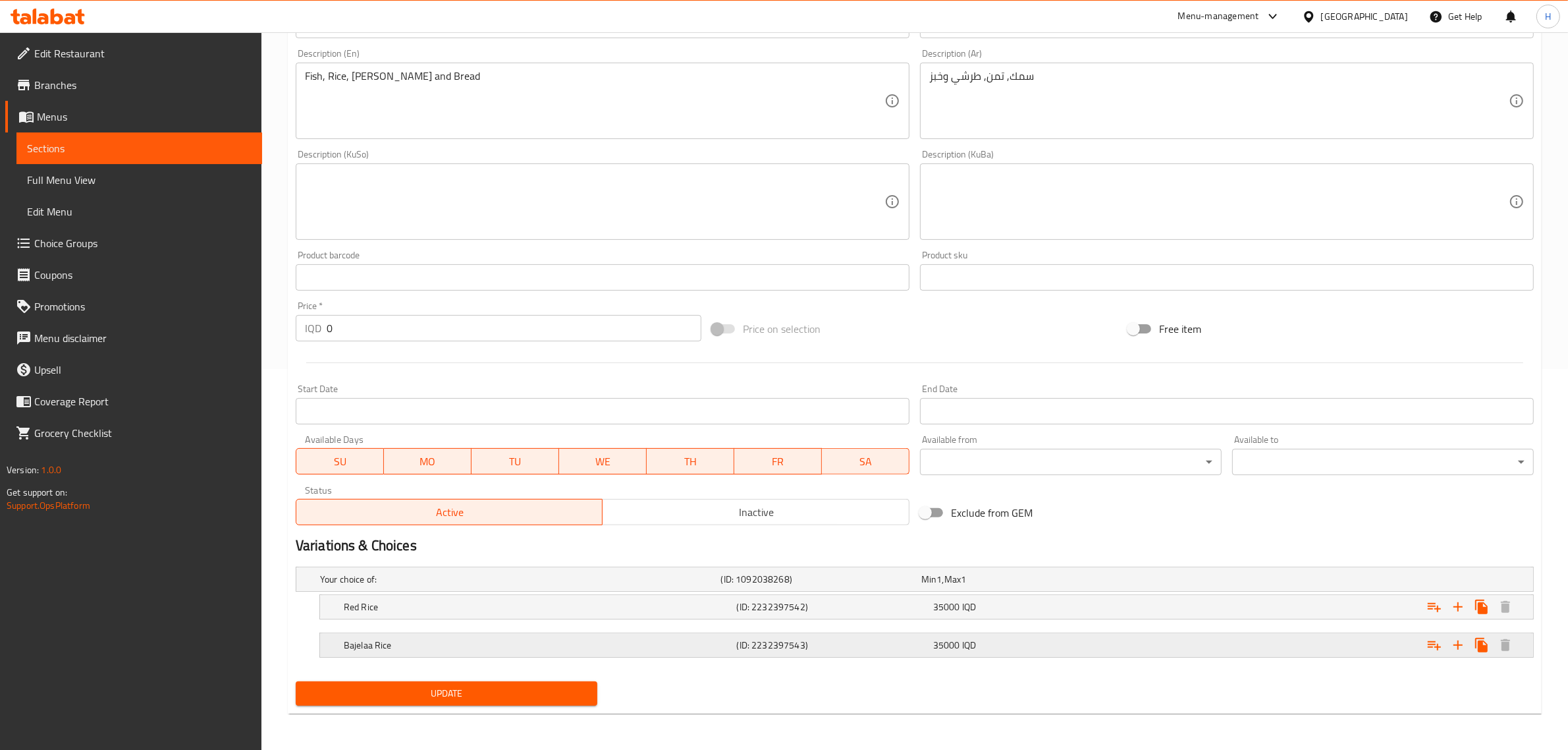
click at [619, 586] on h5 "Bajelaa Rice" at bounding box center [517, 579] width 396 height 13
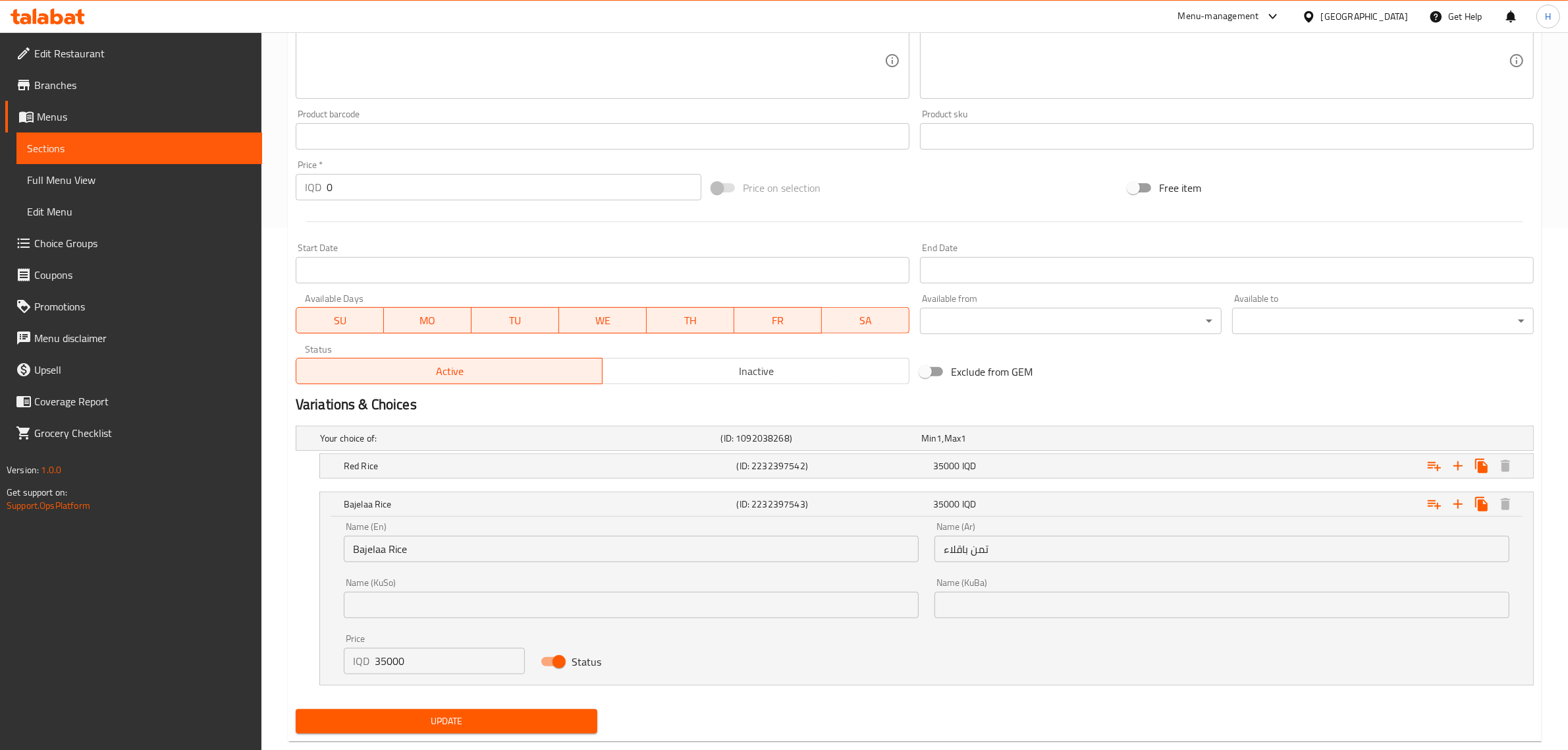
scroll to position [537, 0]
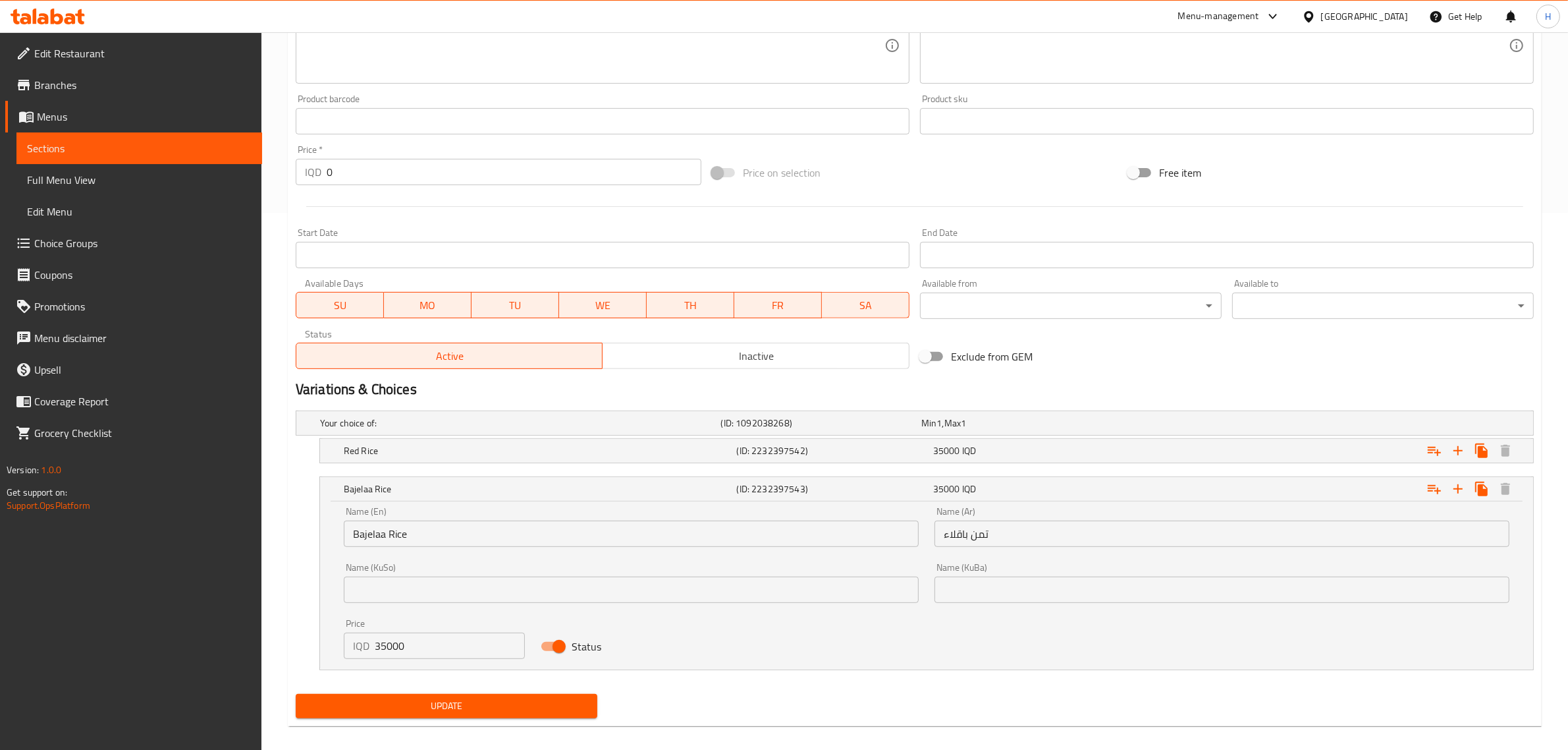
click at [410, 537] on input "Bajelaa Rice" at bounding box center [631, 533] width 575 height 26
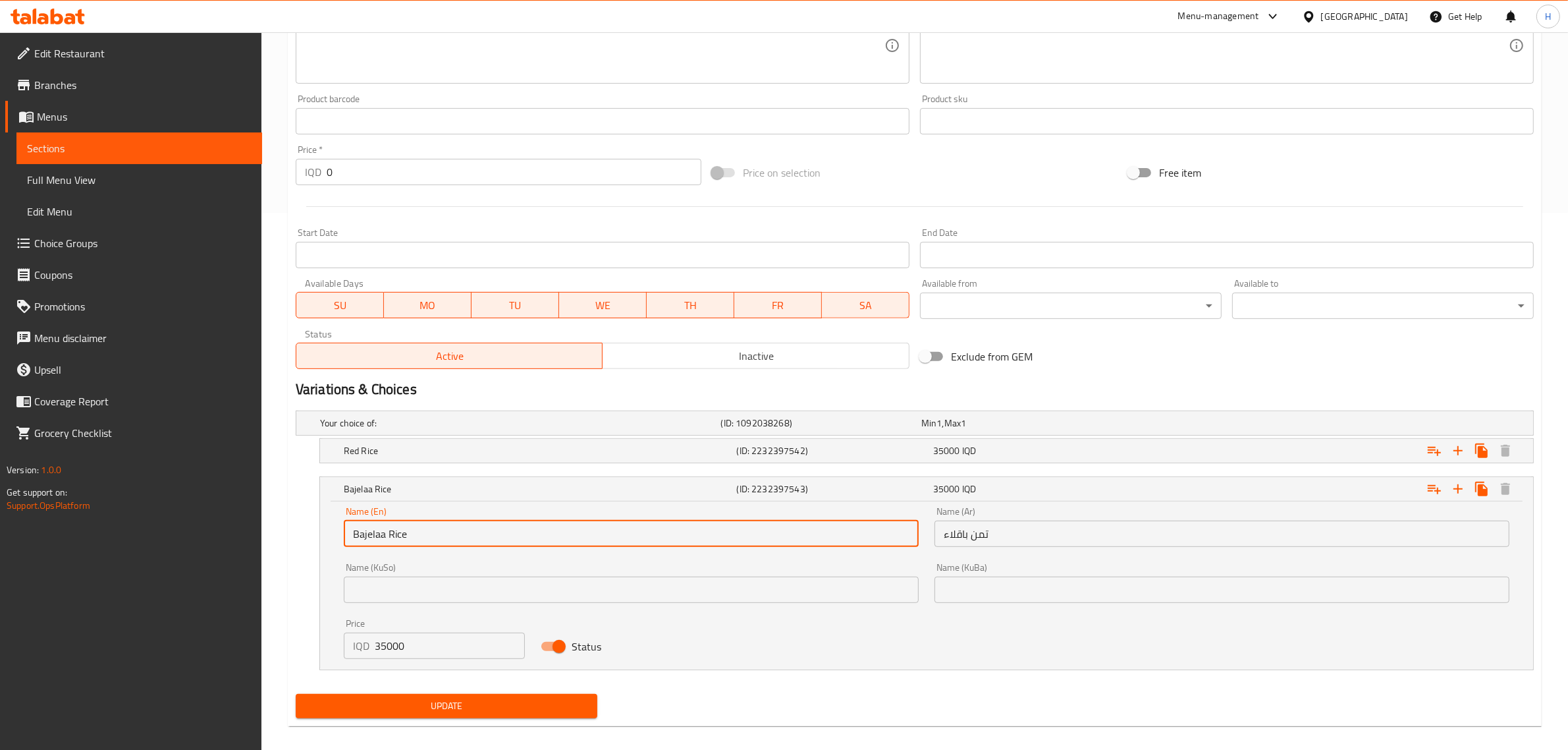
paste input "la Rice"
type input "Bajella Rice"
click at [458, 697] on span "Update" at bounding box center [447, 705] width 281 height 16
